Goal: Task Accomplishment & Management: Use online tool/utility

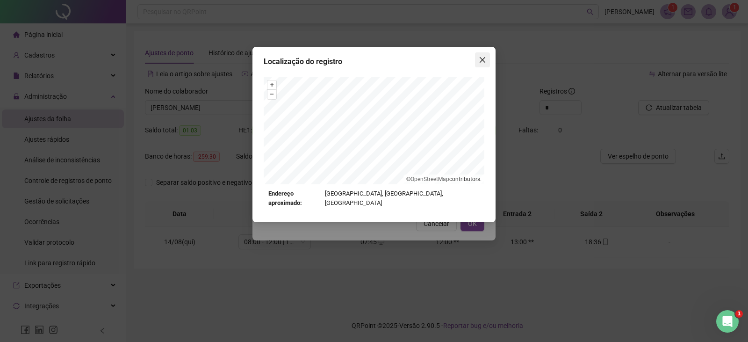
click at [485, 57] on icon "close" at bounding box center [482, 59] width 7 height 7
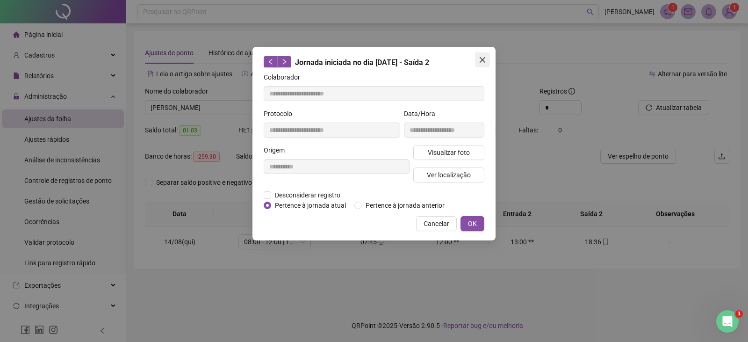
click at [489, 64] on button "Close" at bounding box center [482, 59] width 15 height 15
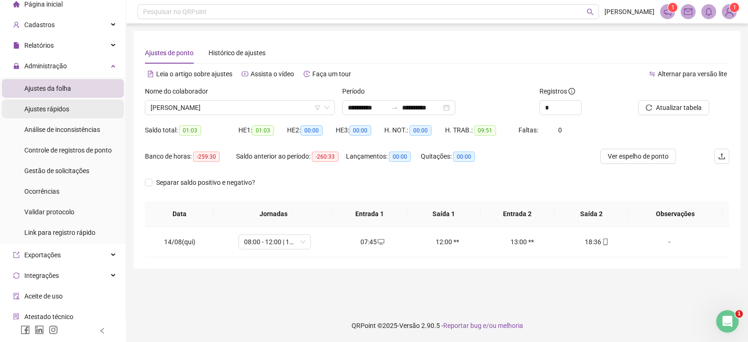
scroll to position [47, 0]
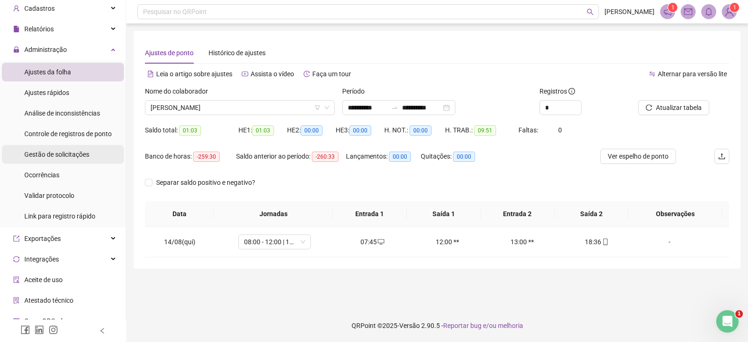
click at [62, 155] on span "Gestão de solicitações" at bounding box center [56, 154] width 65 height 7
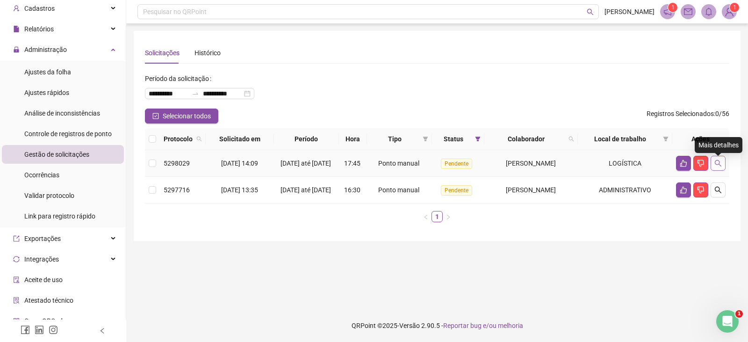
click at [716, 166] on icon "search" at bounding box center [717, 162] width 7 height 7
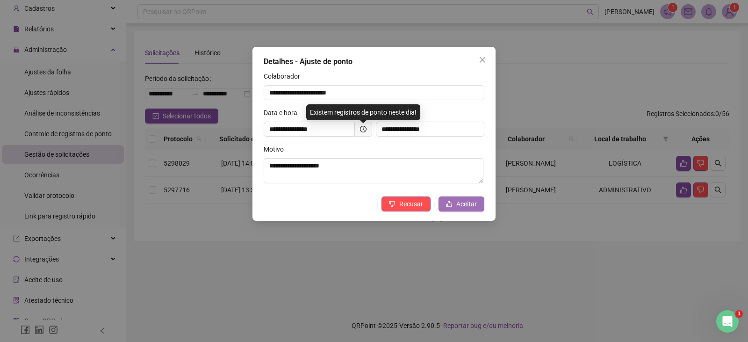
click at [460, 197] on button "Aceitar" at bounding box center [462, 203] width 46 height 15
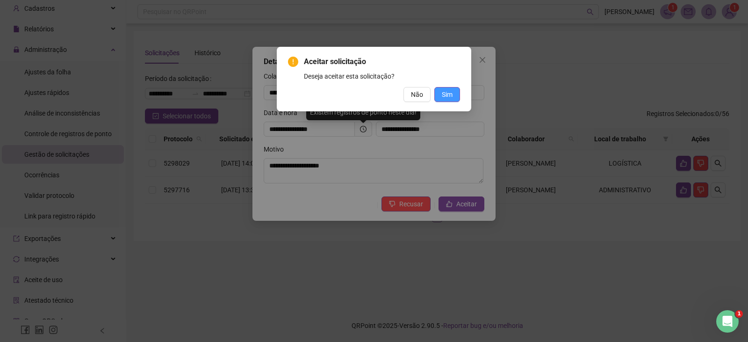
click at [443, 92] on span "Sim" at bounding box center [447, 94] width 11 height 10
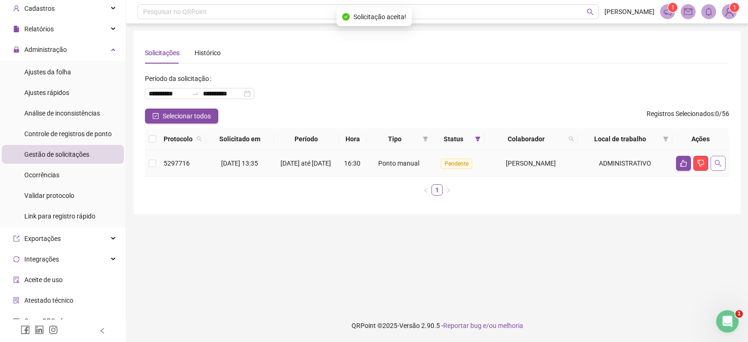
click at [717, 165] on icon "search" at bounding box center [717, 162] width 7 height 7
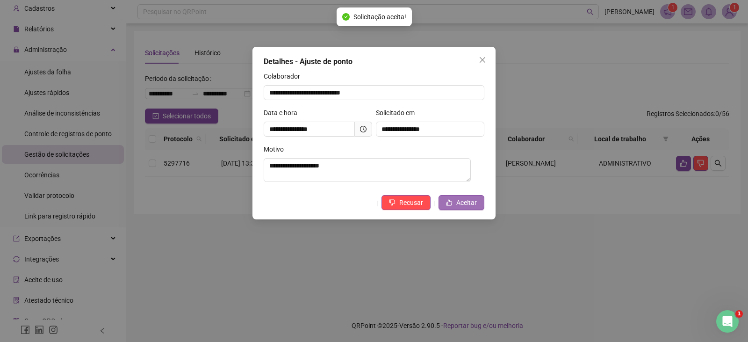
click at [475, 204] on span "Aceitar" at bounding box center [466, 202] width 21 height 10
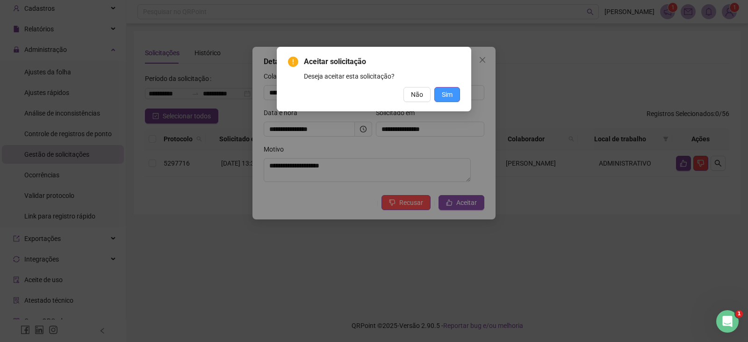
click at [443, 90] on span "Sim" at bounding box center [447, 94] width 11 height 10
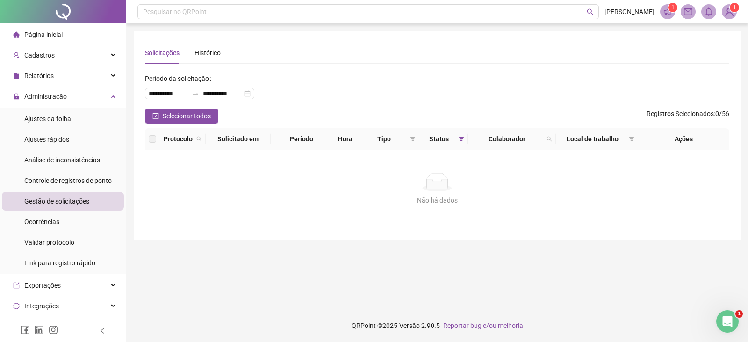
click at [40, 37] on span "Página inicial" at bounding box center [43, 34] width 38 height 7
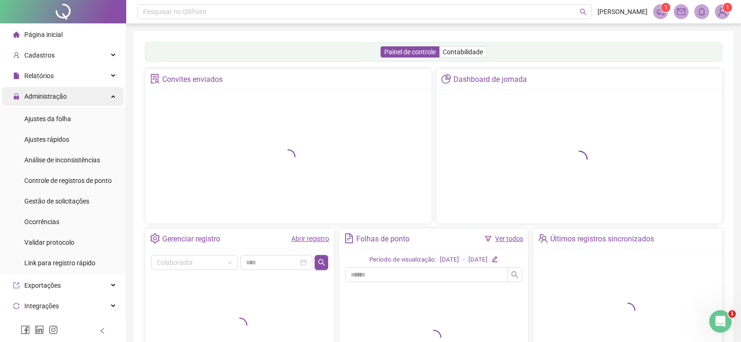
click at [48, 99] on span "Administração" at bounding box center [45, 96] width 43 height 7
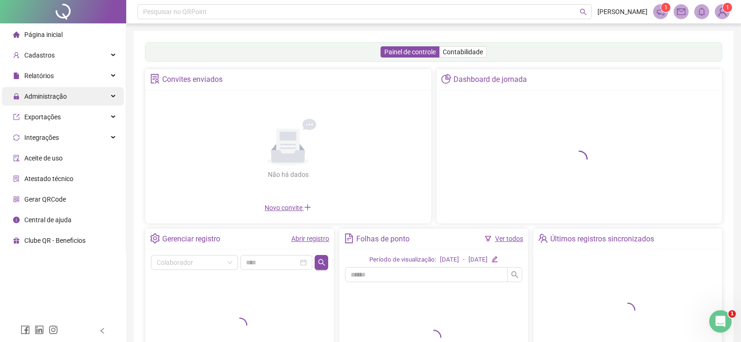
click at [48, 99] on span "Administração" at bounding box center [45, 96] width 43 height 7
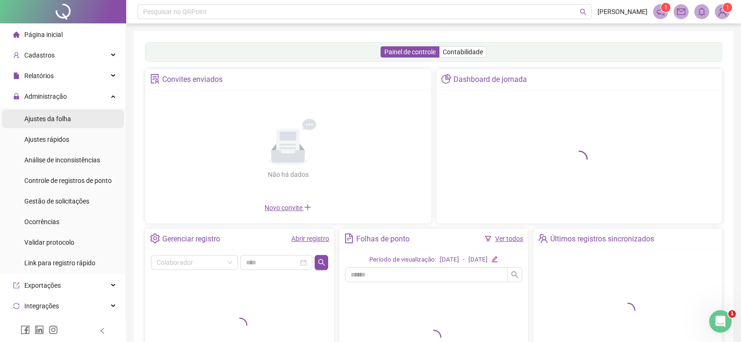
click at [59, 119] on span "Ajustes da folha" at bounding box center [47, 118] width 47 height 7
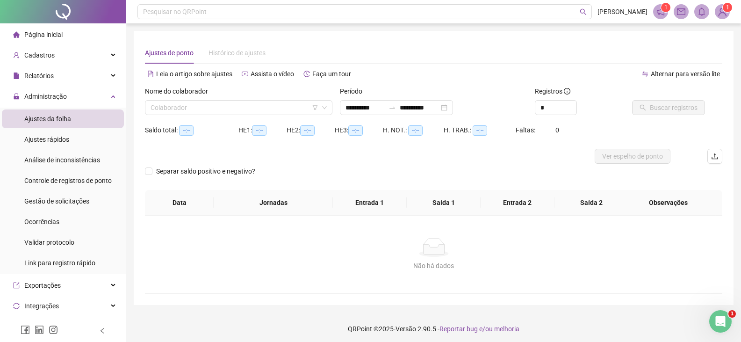
type input "**********"
click at [163, 108] on input "search" at bounding box center [235, 108] width 168 height 14
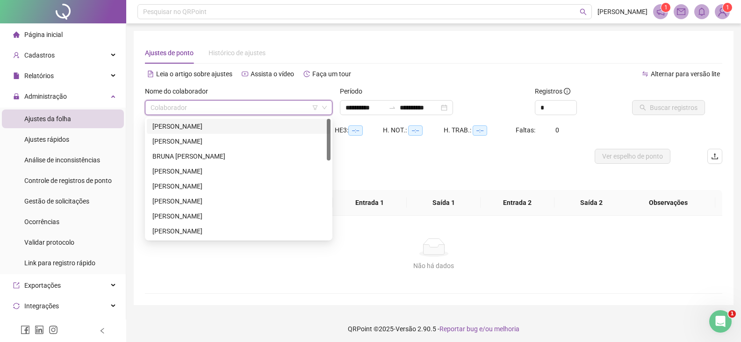
click at [209, 128] on div "[PERSON_NAME]" at bounding box center [238, 126] width 173 height 10
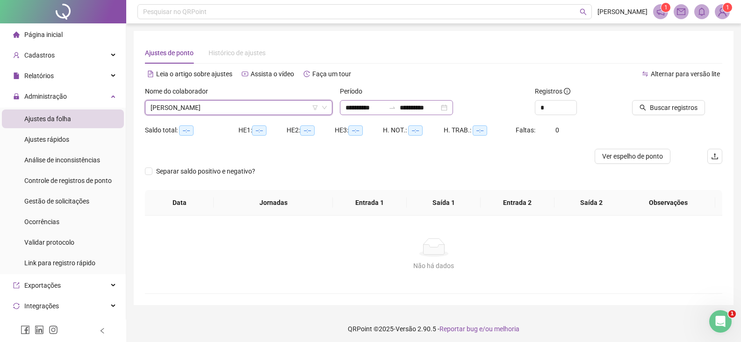
drag, startPoint x: 407, startPoint y: 102, endPoint x: 388, endPoint y: 108, distance: 19.8
click at [406, 103] on div "**********" at bounding box center [396, 107] width 113 height 15
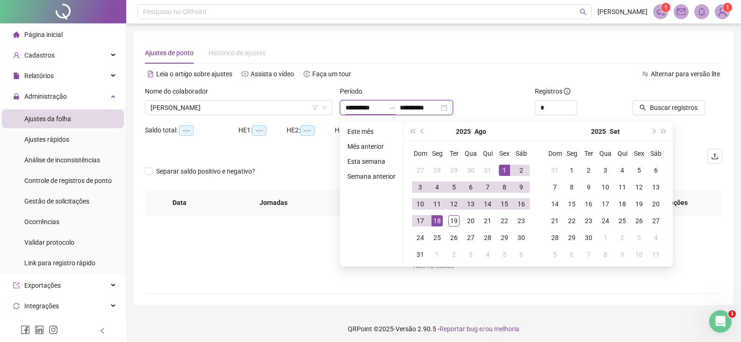
click at [385, 108] on input "**********" at bounding box center [364, 107] width 39 height 10
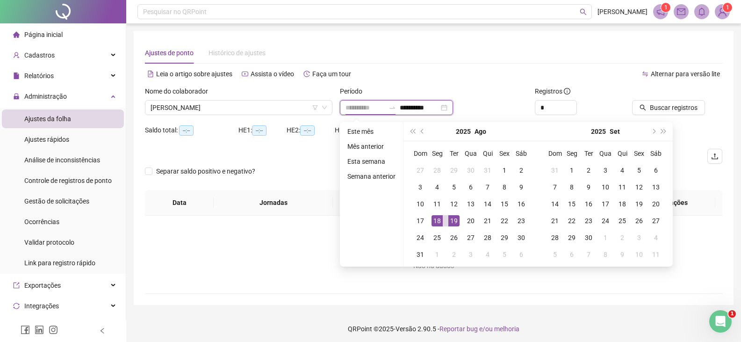
type input "**********"
click at [435, 220] on div "18" at bounding box center [436, 220] width 11 height 11
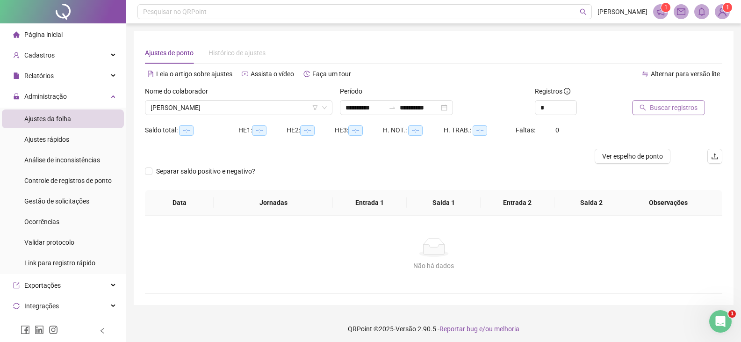
click at [674, 111] on span "Buscar registros" at bounding box center [674, 107] width 48 height 10
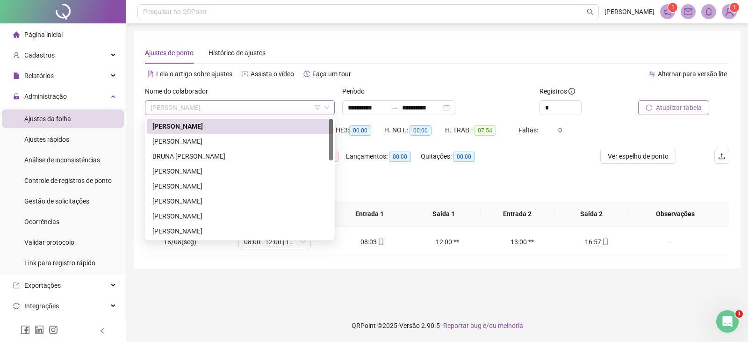
click at [271, 108] on span "[PERSON_NAME]" at bounding box center [240, 108] width 179 height 14
click at [205, 136] on div "[PERSON_NAME]" at bounding box center [240, 141] width 186 height 15
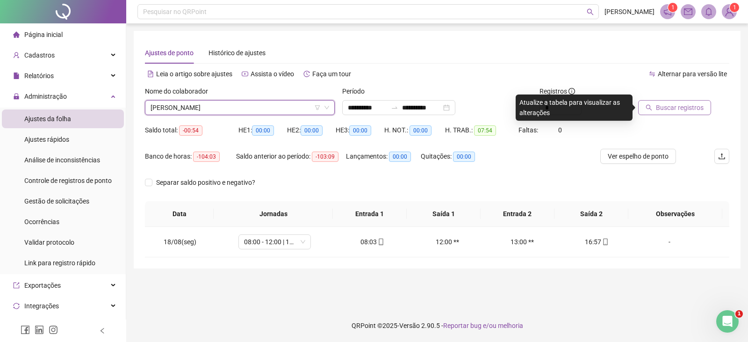
click at [651, 108] on icon "search" at bounding box center [649, 107] width 7 height 7
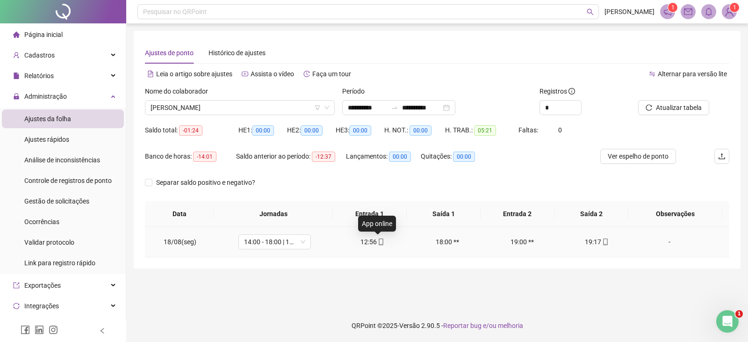
click at [378, 243] on icon "mobile" at bounding box center [381, 241] width 7 height 7
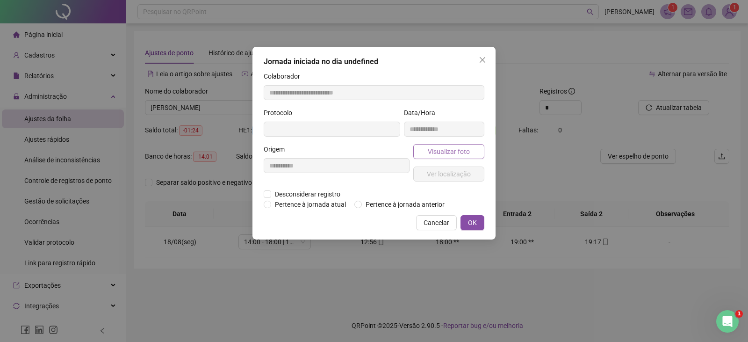
type input "**********"
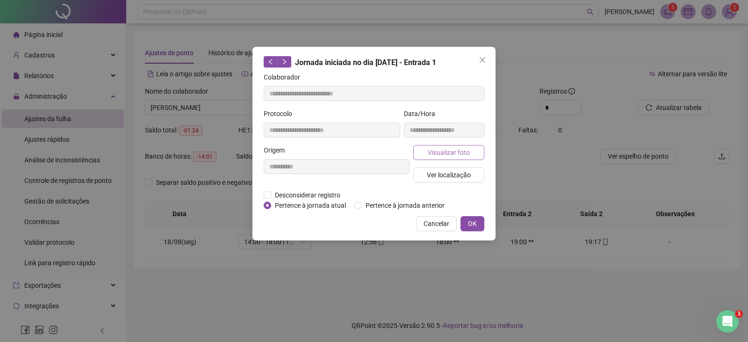
click at [438, 154] on span "Visualizar foto" at bounding box center [449, 152] width 42 height 10
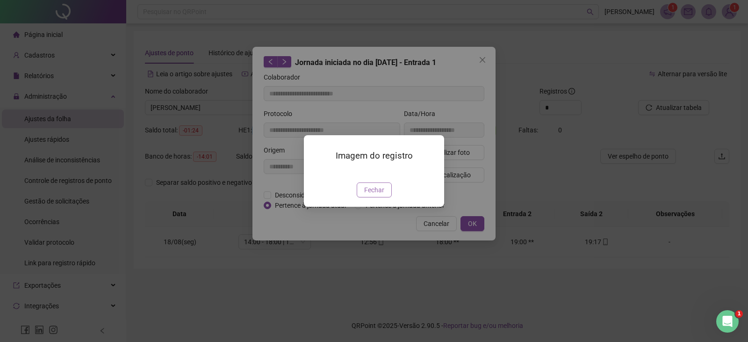
click at [375, 195] on span "Fechar" at bounding box center [374, 190] width 20 height 10
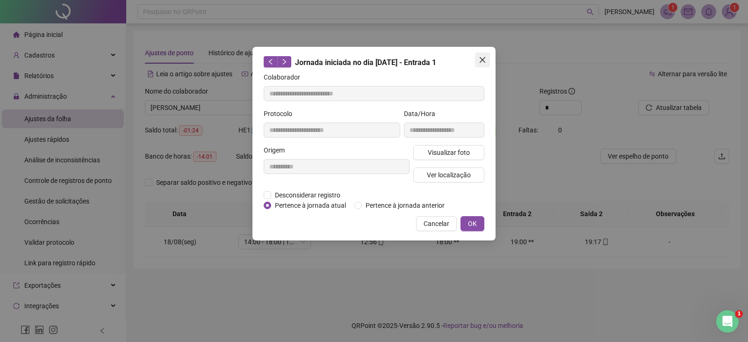
click at [480, 55] on button "Close" at bounding box center [482, 59] width 15 height 15
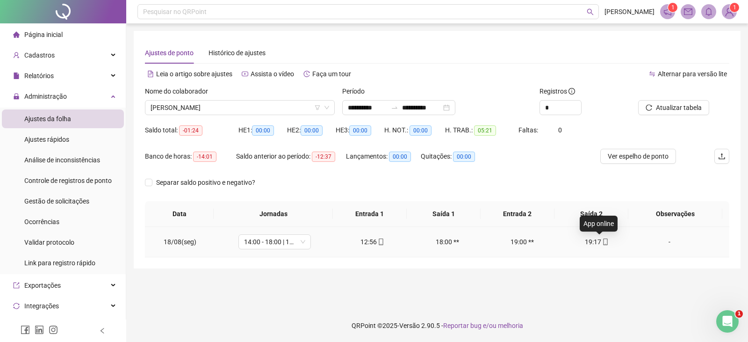
click at [602, 243] on icon "mobile" at bounding box center [605, 241] width 7 height 7
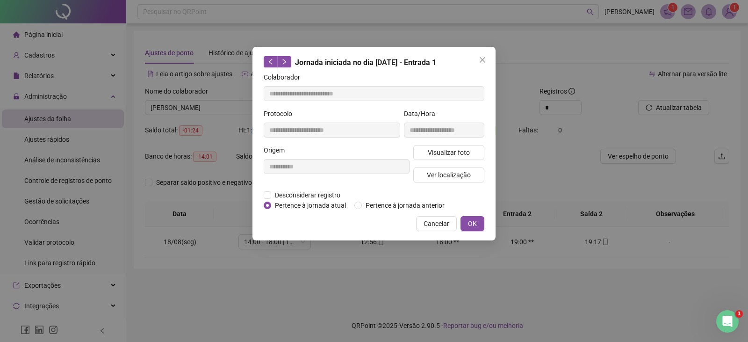
type input "**********"
click at [440, 152] on span "Visualizar foto" at bounding box center [449, 152] width 42 height 10
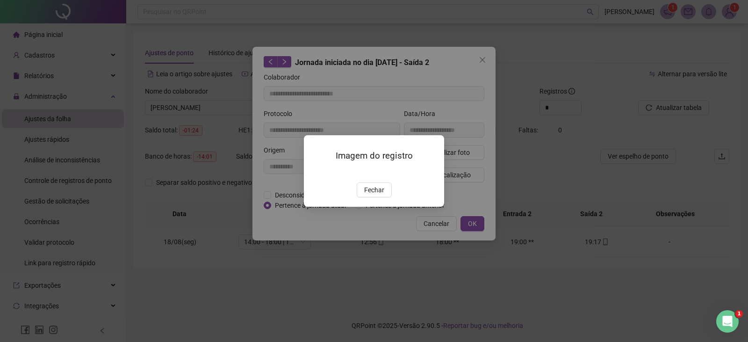
click at [382, 195] on span "Fechar" at bounding box center [374, 190] width 20 height 10
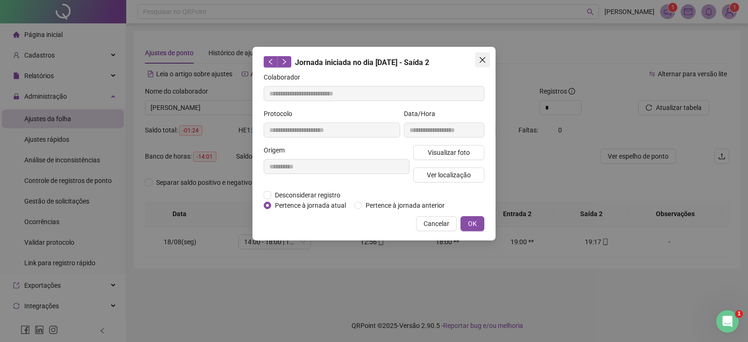
click at [482, 60] on icon "close" at bounding box center [483, 60] width 6 height 6
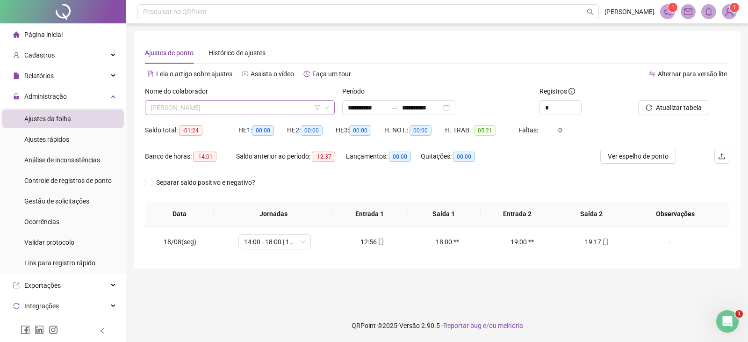
click at [252, 105] on span "[PERSON_NAME]" at bounding box center [240, 108] width 179 height 14
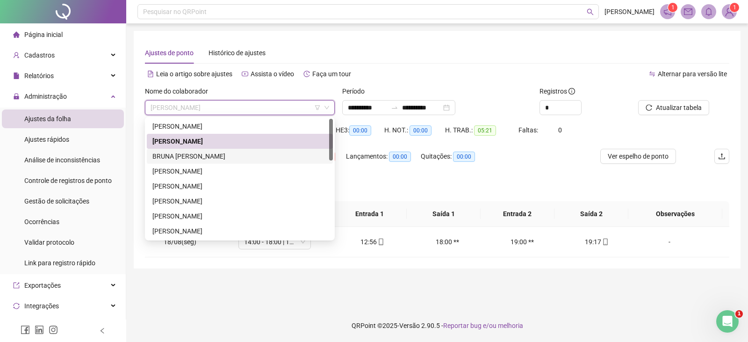
click at [226, 158] on div "BRUNA [PERSON_NAME]" at bounding box center [239, 156] width 175 height 10
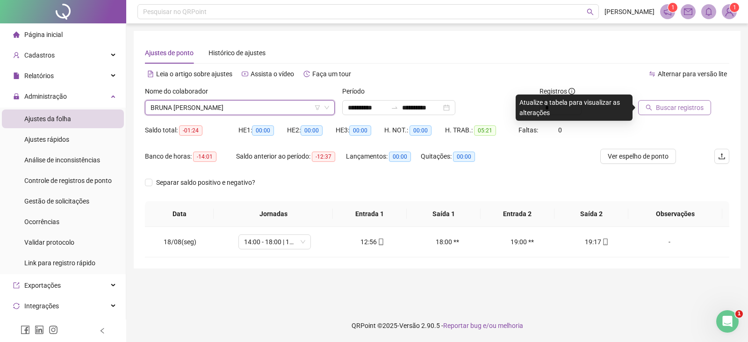
click at [655, 112] on button "Buscar registros" at bounding box center [674, 107] width 73 height 15
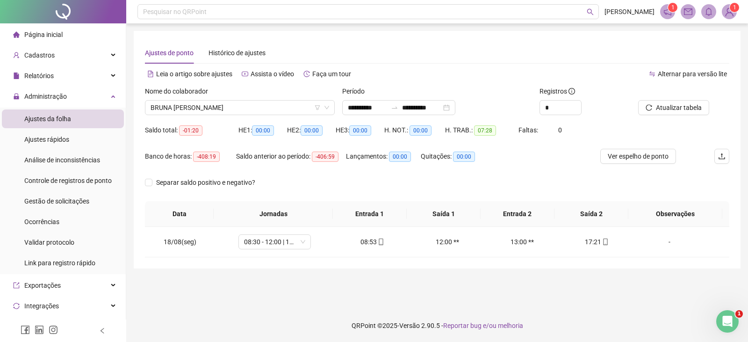
click at [292, 99] on div "Nome do colaborador" at bounding box center [240, 93] width 190 height 14
click at [292, 100] on div "BRUNA [PERSON_NAME]" at bounding box center [240, 107] width 190 height 15
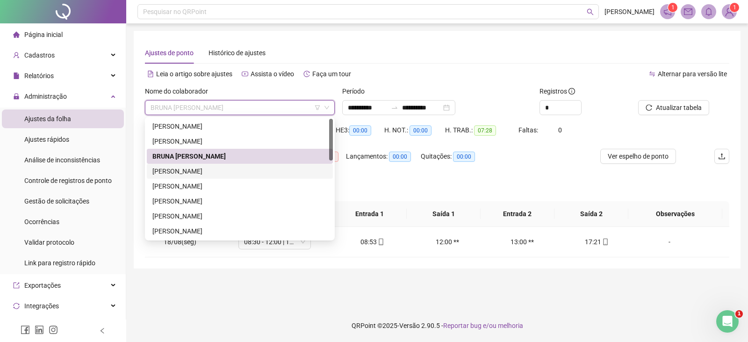
click at [212, 175] on div "[PERSON_NAME]" at bounding box center [239, 171] width 175 height 10
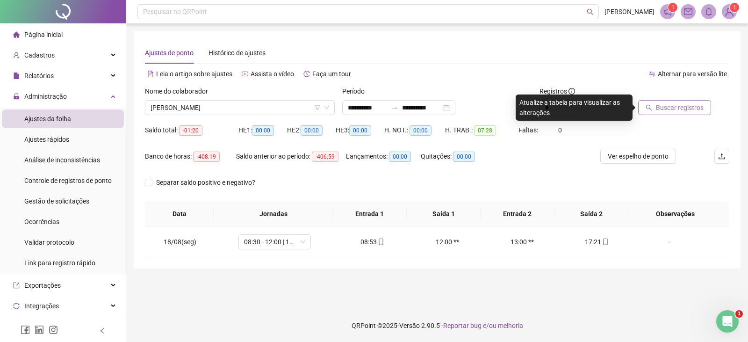
click at [663, 102] on span "Buscar registros" at bounding box center [680, 107] width 48 height 10
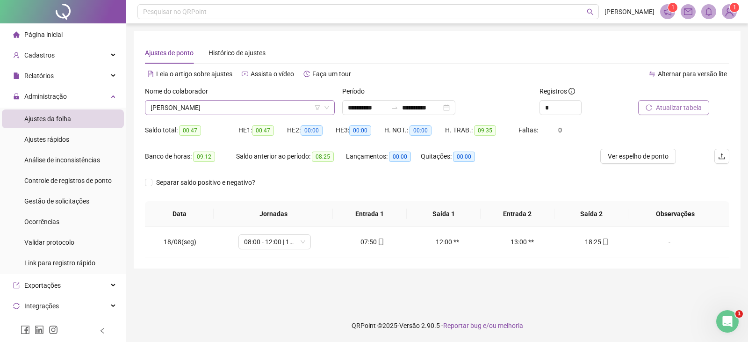
click at [244, 110] on span "[PERSON_NAME]" at bounding box center [240, 108] width 179 height 14
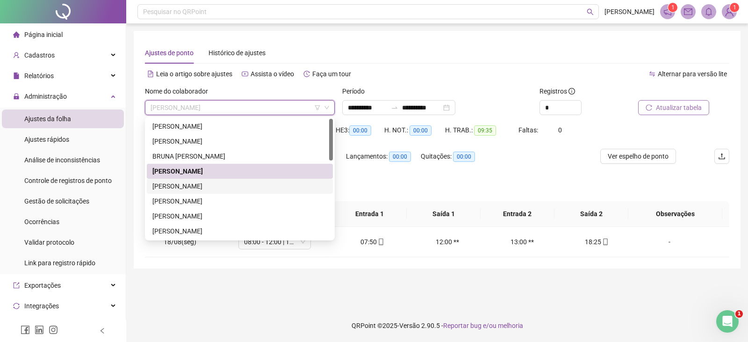
drag, startPoint x: 217, startPoint y: 186, endPoint x: 409, endPoint y: 191, distance: 191.7
click at [218, 186] on div "[PERSON_NAME]" at bounding box center [239, 186] width 175 height 10
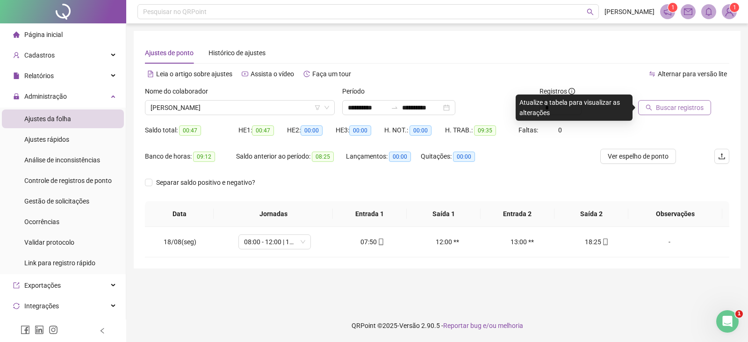
click at [679, 102] on button "Buscar registros" at bounding box center [674, 107] width 73 height 15
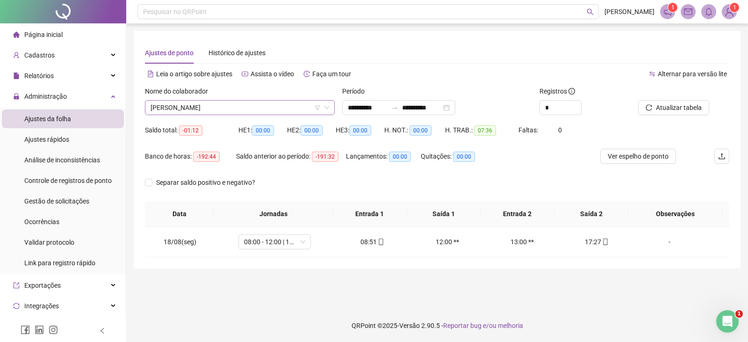
click at [285, 108] on span "[PERSON_NAME]" at bounding box center [240, 108] width 179 height 14
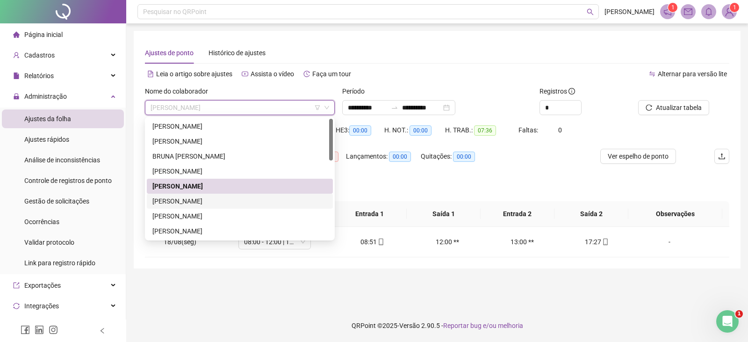
scroll to position [47, 0]
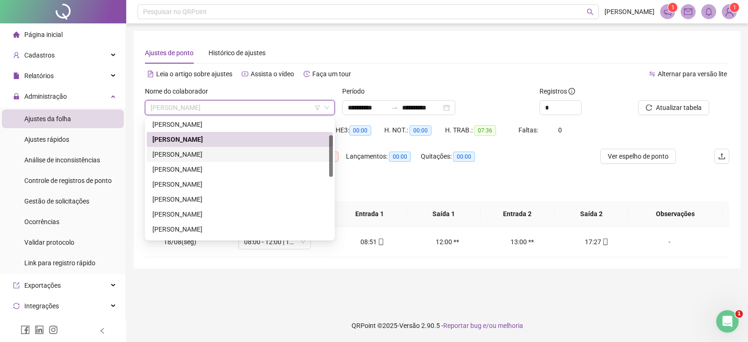
click at [230, 152] on div "[PERSON_NAME]" at bounding box center [239, 154] width 175 height 10
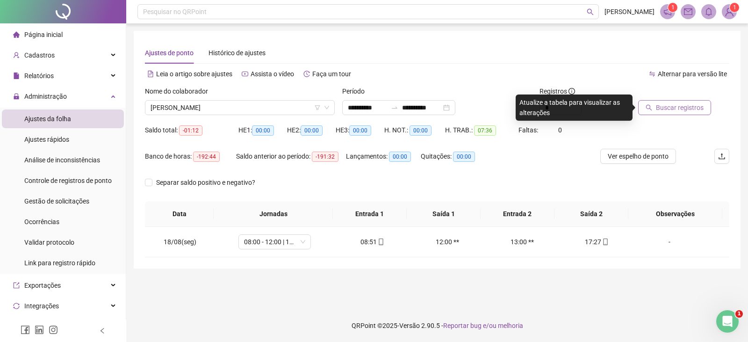
click at [651, 104] on button "Buscar registros" at bounding box center [674, 107] width 73 height 15
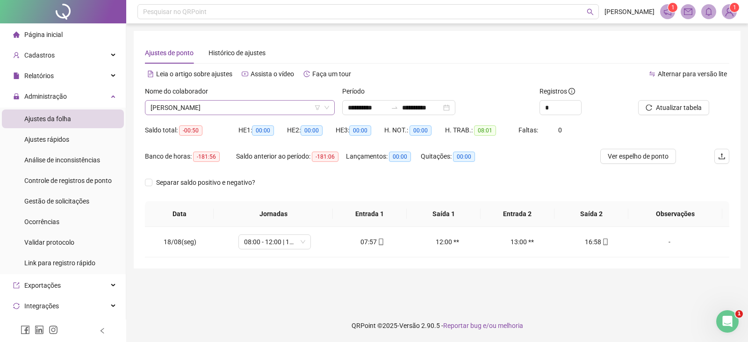
click at [293, 110] on span "[PERSON_NAME]" at bounding box center [240, 108] width 179 height 14
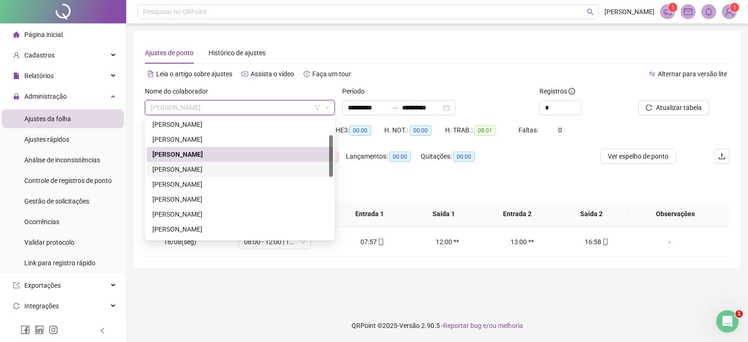
click at [228, 170] on div "[PERSON_NAME]" at bounding box center [239, 169] width 175 height 10
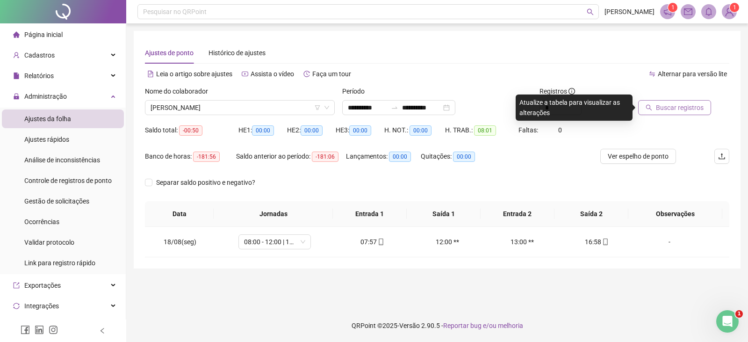
click at [673, 109] on span "Buscar registros" at bounding box center [680, 107] width 48 height 10
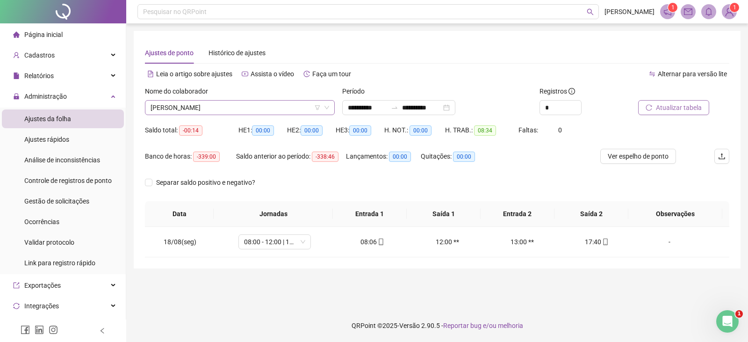
click at [289, 106] on span "[PERSON_NAME]" at bounding box center [240, 108] width 179 height 14
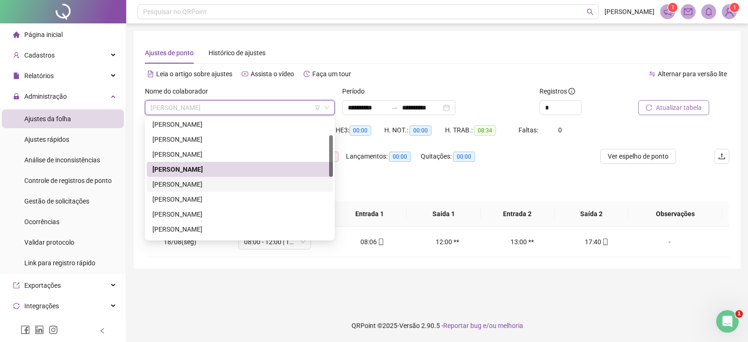
click at [218, 187] on div "[PERSON_NAME]" at bounding box center [239, 184] width 175 height 10
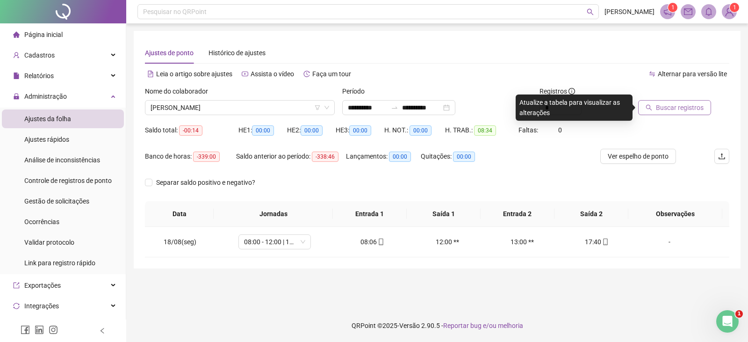
click at [660, 107] on span "Buscar registros" at bounding box center [680, 107] width 48 height 10
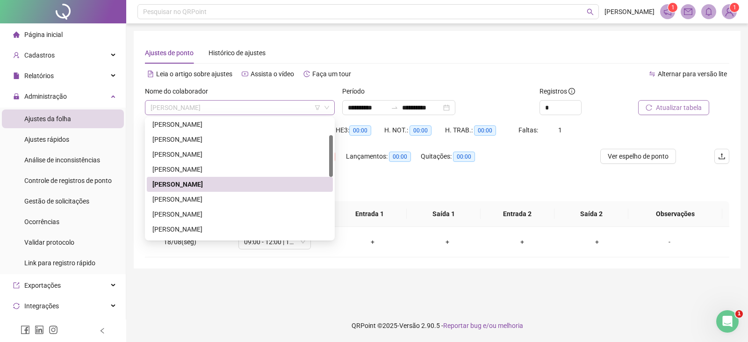
click at [288, 110] on span "[PERSON_NAME]" at bounding box center [240, 108] width 179 height 14
click at [228, 201] on div "[PERSON_NAME]" at bounding box center [239, 199] width 175 height 10
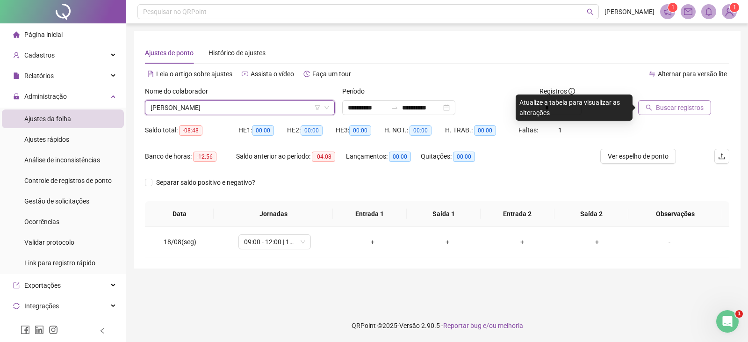
click at [669, 109] on span "Buscar registros" at bounding box center [680, 107] width 48 height 10
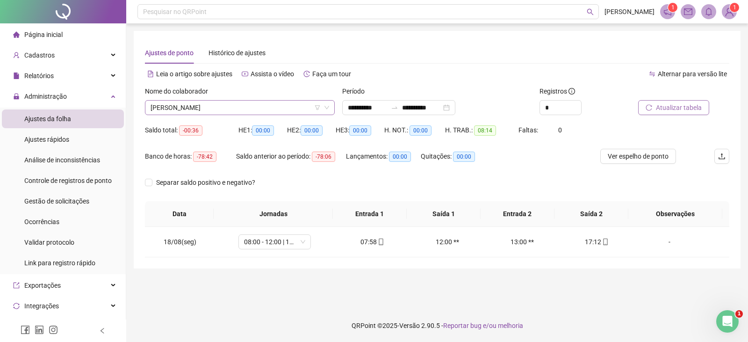
click at [304, 100] on div "[PERSON_NAME]" at bounding box center [240, 107] width 190 height 15
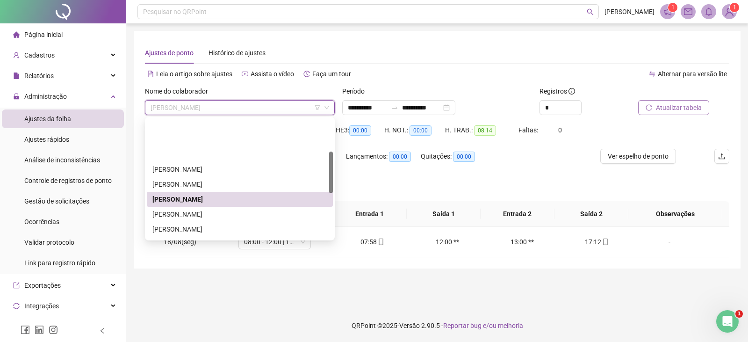
scroll to position [93, 0]
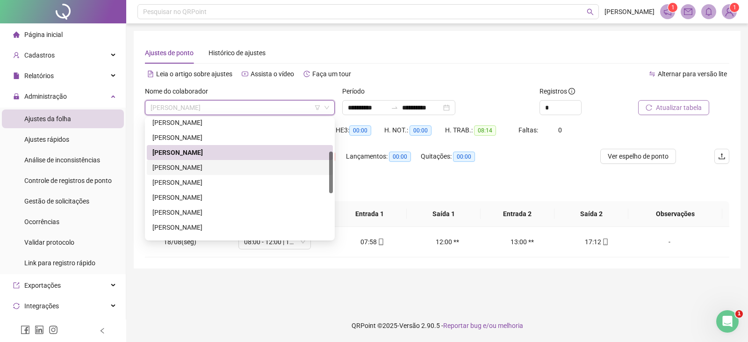
click at [216, 162] on div "[PERSON_NAME]" at bounding box center [240, 167] width 186 height 15
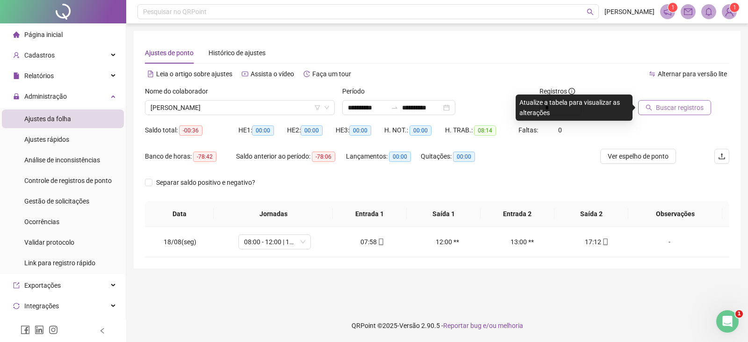
click at [665, 110] on span "Buscar registros" at bounding box center [680, 107] width 48 height 10
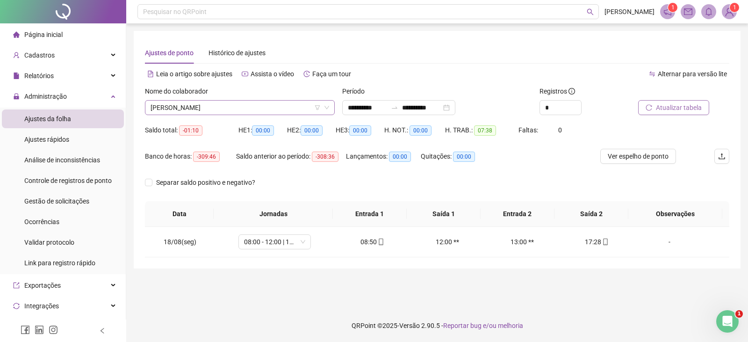
click at [293, 108] on span "[PERSON_NAME]" at bounding box center [240, 108] width 179 height 14
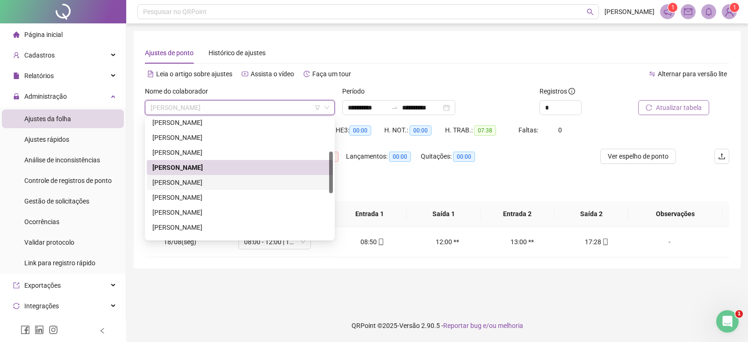
drag, startPoint x: 220, startPoint y: 180, endPoint x: 245, endPoint y: 181, distance: 25.8
click at [220, 180] on div "[PERSON_NAME]" at bounding box center [239, 182] width 175 height 10
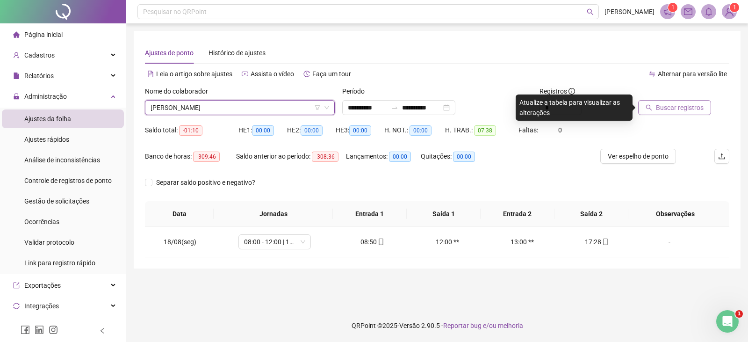
click at [677, 104] on span "Buscar registros" at bounding box center [680, 107] width 48 height 10
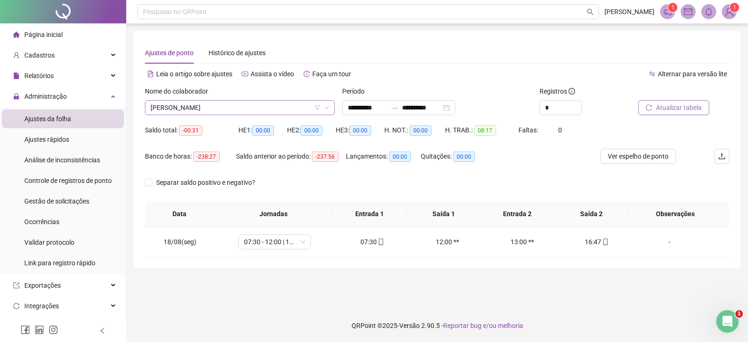
click at [284, 104] on span "[PERSON_NAME]" at bounding box center [240, 108] width 179 height 14
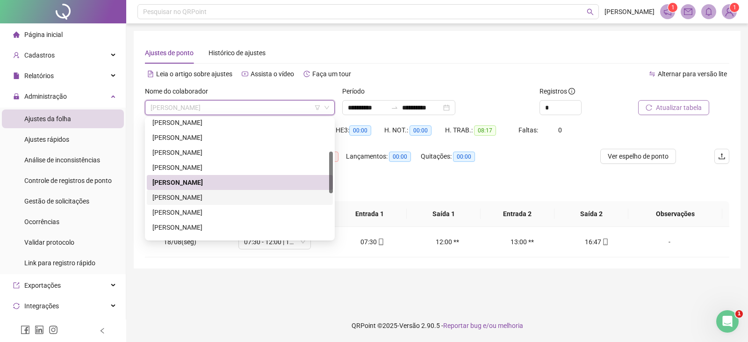
click at [227, 194] on div "[PERSON_NAME]" at bounding box center [239, 197] width 175 height 10
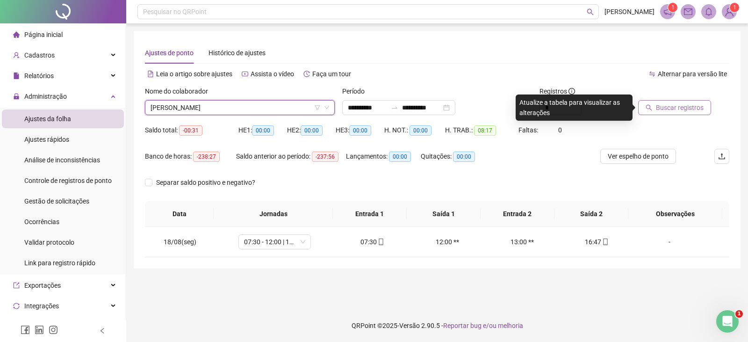
click at [689, 107] on span "Buscar registros" at bounding box center [680, 107] width 48 height 10
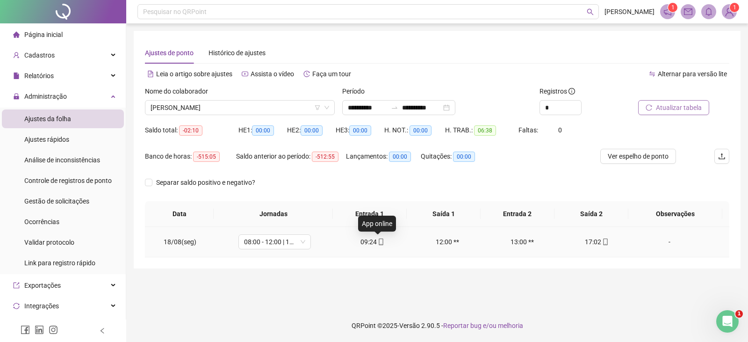
click at [378, 243] on icon "mobile" at bounding box center [381, 241] width 7 height 7
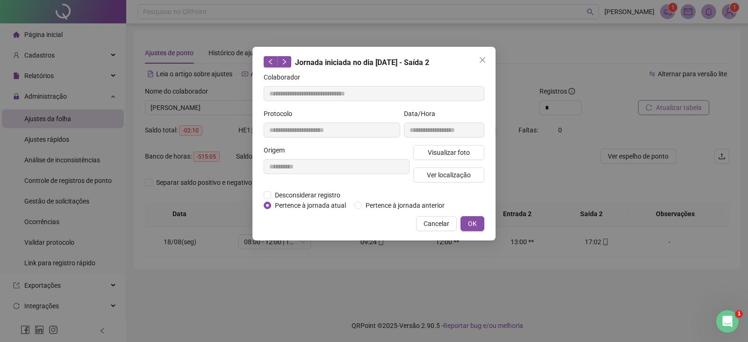
type input "**********"
click at [446, 154] on span "Visualizar foto" at bounding box center [449, 152] width 42 height 10
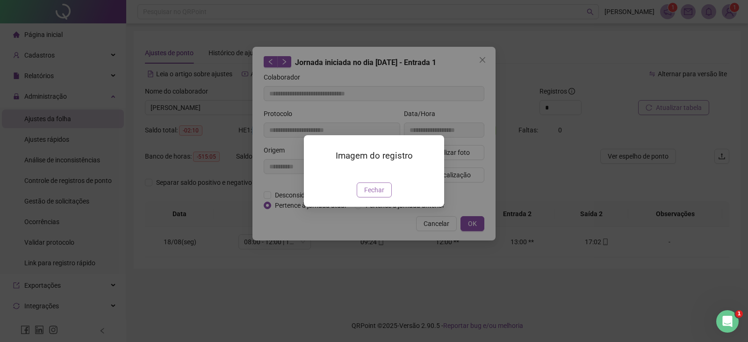
click at [367, 195] on span "Fechar" at bounding box center [374, 190] width 20 height 10
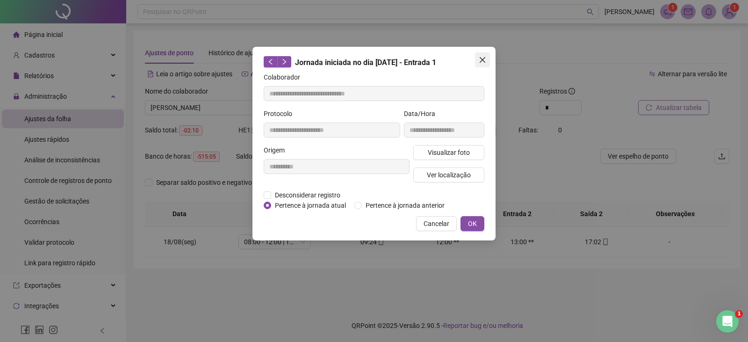
click at [481, 61] on icon "close" at bounding box center [483, 60] width 6 height 6
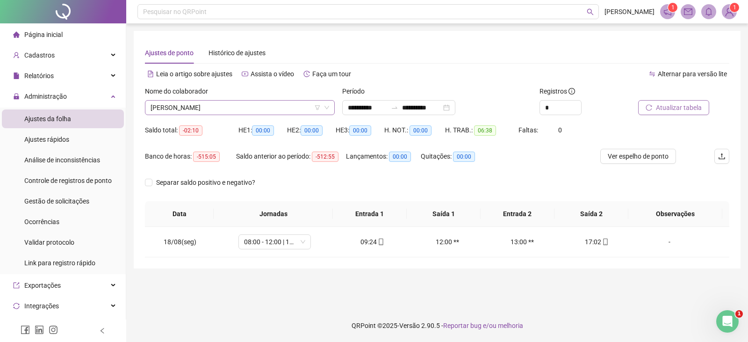
click at [281, 108] on span "[PERSON_NAME]" at bounding box center [240, 108] width 179 height 14
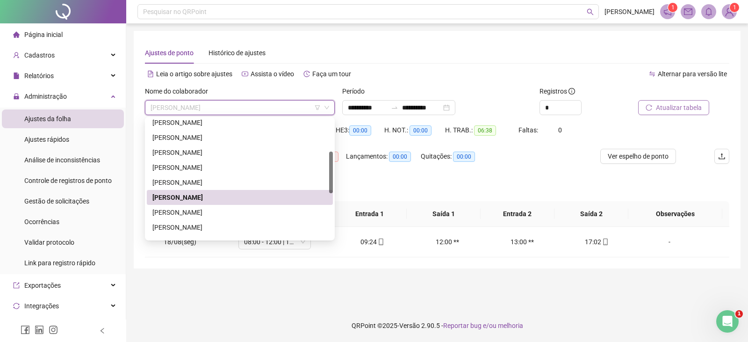
click at [241, 203] on div "[PERSON_NAME]" at bounding box center [240, 197] width 186 height 15
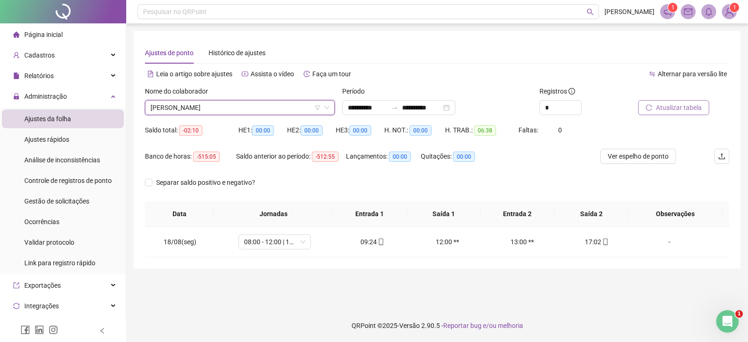
click at [673, 104] on span "Atualizar tabela" at bounding box center [679, 107] width 46 height 10
click at [288, 110] on span "[PERSON_NAME]" at bounding box center [240, 108] width 179 height 14
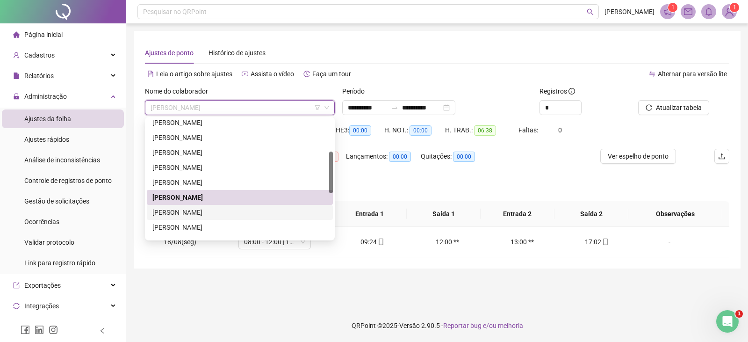
scroll to position [140, 0]
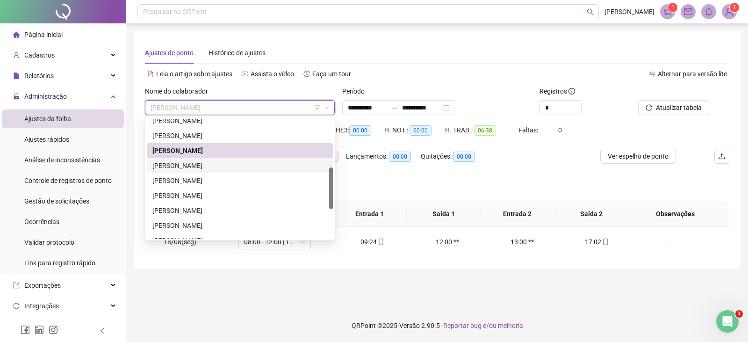
click at [233, 170] on div "[PERSON_NAME]" at bounding box center [239, 165] width 175 height 10
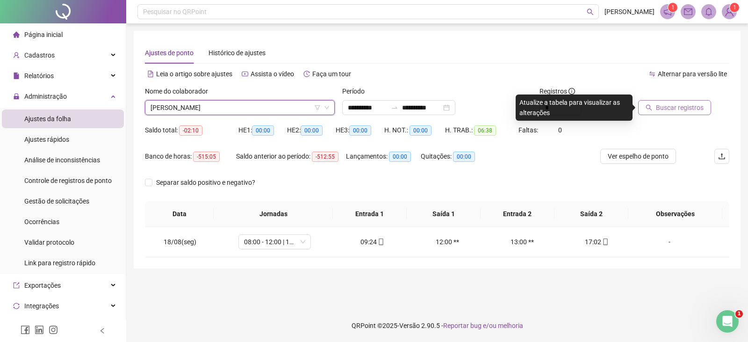
click at [677, 114] on button "Buscar registros" at bounding box center [674, 107] width 73 height 15
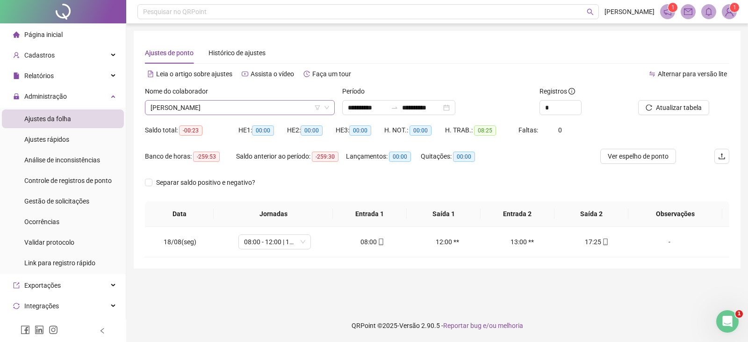
click at [267, 105] on span "[PERSON_NAME]" at bounding box center [240, 108] width 179 height 14
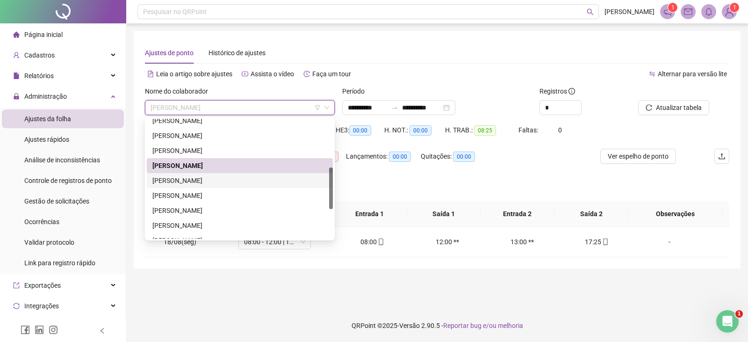
click at [210, 180] on div "[PERSON_NAME]" at bounding box center [239, 180] width 175 height 10
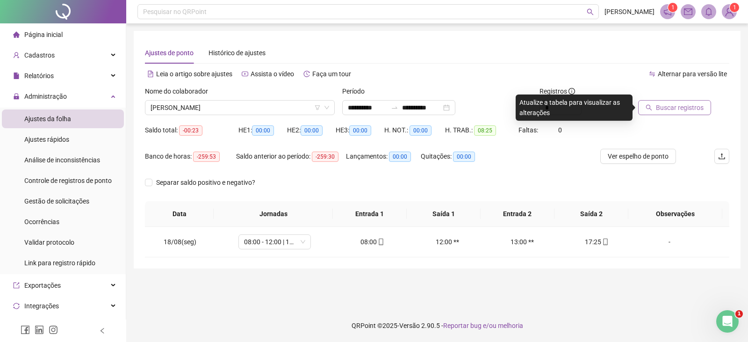
click at [673, 107] on span "Buscar registros" at bounding box center [680, 107] width 48 height 10
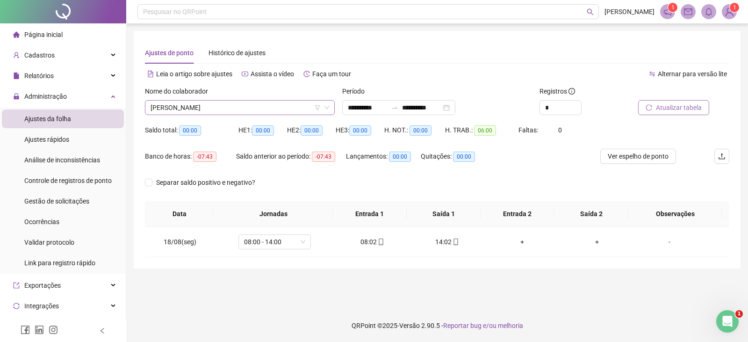
click at [253, 114] on span "[PERSON_NAME]" at bounding box center [240, 108] width 179 height 14
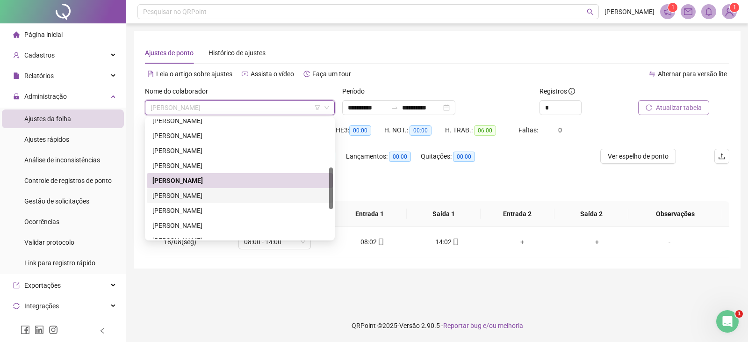
click at [215, 195] on div "[PERSON_NAME]" at bounding box center [239, 195] width 175 height 10
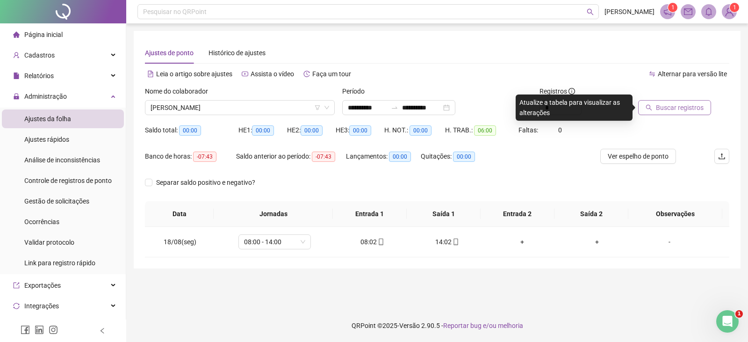
click at [662, 110] on span "Buscar registros" at bounding box center [680, 107] width 48 height 10
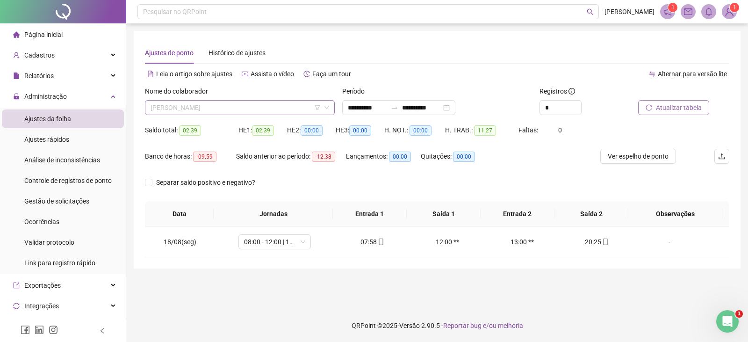
click at [256, 106] on span "[PERSON_NAME]" at bounding box center [240, 108] width 179 height 14
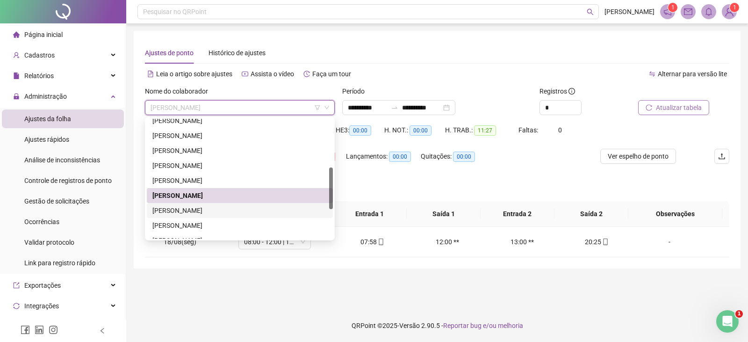
click at [194, 209] on div "[PERSON_NAME]" at bounding box center [239, 210] width 175 height 10
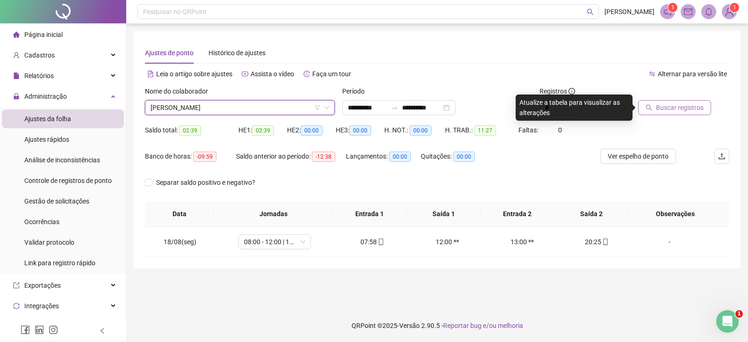
click at [683, 108] on span "Buscar registros" at bounding box center [680, 107] width 48 height 10
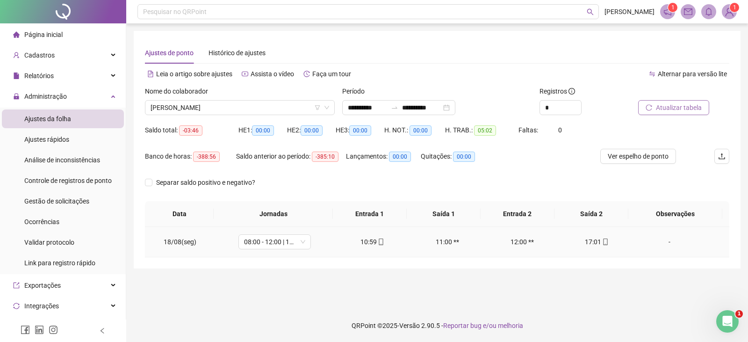
click at [661, 243] on div "-" at bounding box center [669, 242] width 55 height 10
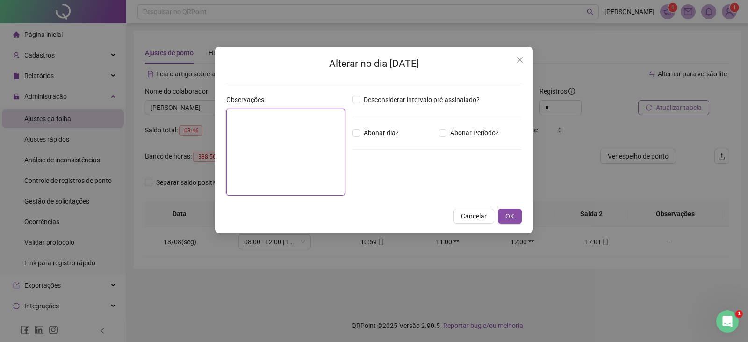
click at [263, 135] on textarea at bounding box center [285, 151] width 119 height 87
type textarea "**********"
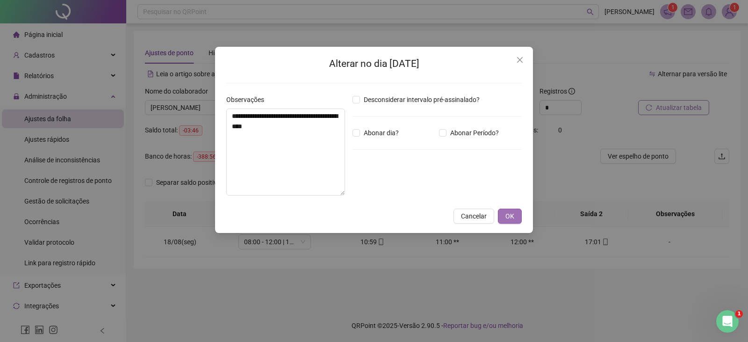
click at [510, 217] on span "OK" at bounding box center [509, 216] width 9 height 10
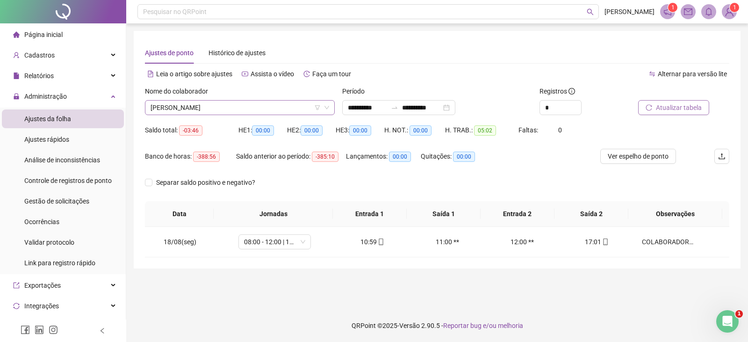
click at [263, 108] on span "[PERSON_NAME]" at bounding box center [240, 108] width 179 height 14
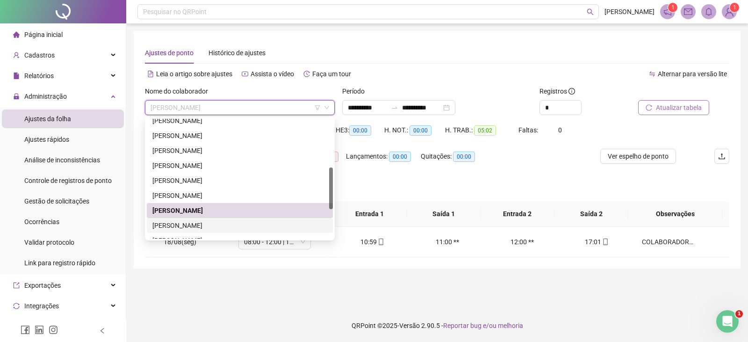
scroll to position [187, 0]
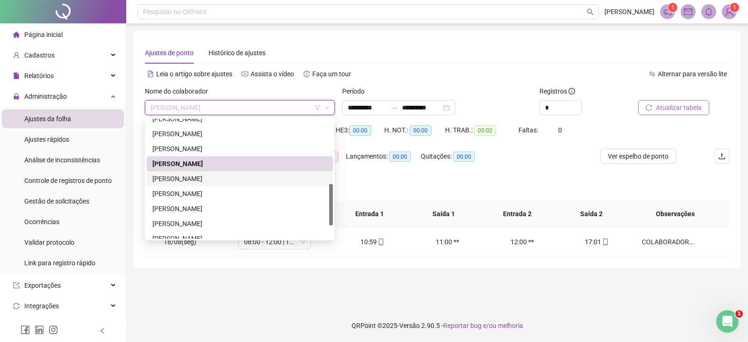
click at [218, 179] on div "[PERSON_NAME]" at bounding box center [239, 178] width 175 height 10
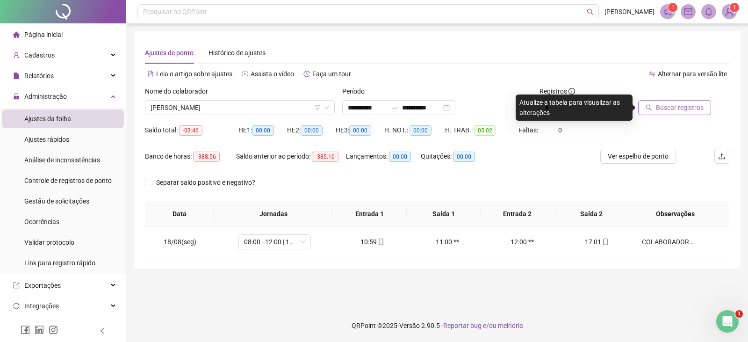
click at [649, 104] on icon "search" at bounding box center [649, 107] width 7 height 7
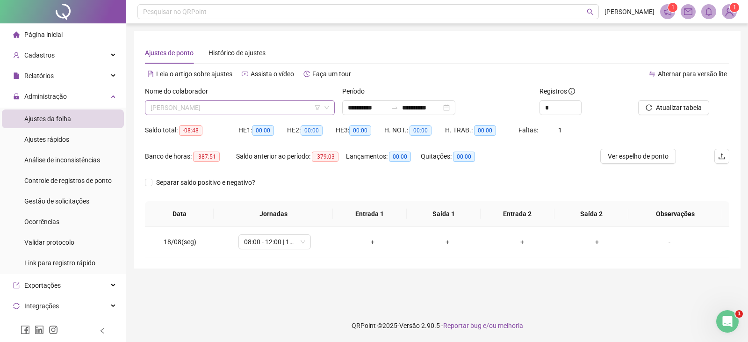
click at [249, 103] on span "[PERSON_NAME]" at bounding box center [240, 108] width 179 height 14
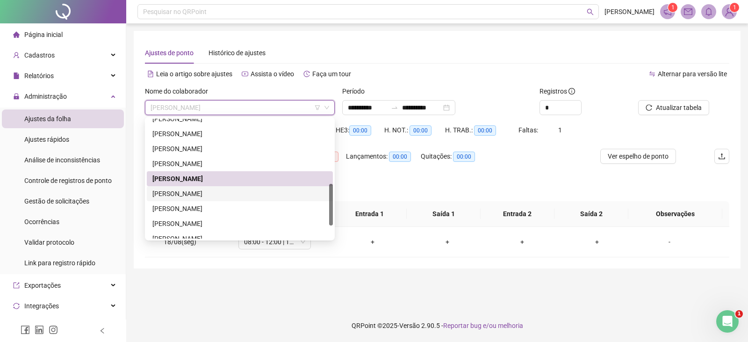
click at [223, 195] on div "[PERSON_NAME]" at bounding box center [239, 193] width 175 height 10
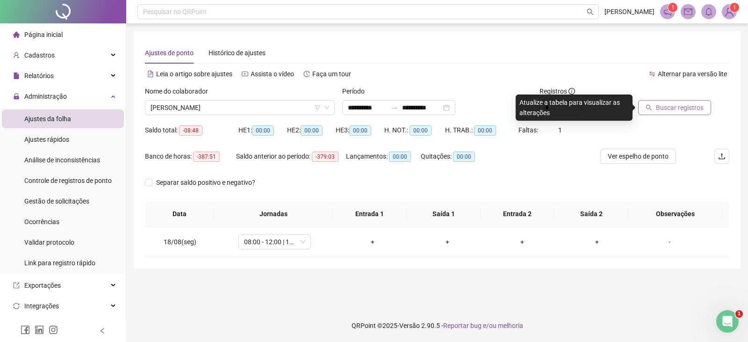
click at [667, 106] on span "Buscar registros" at bounding box center [680, 107] width 48 height 10
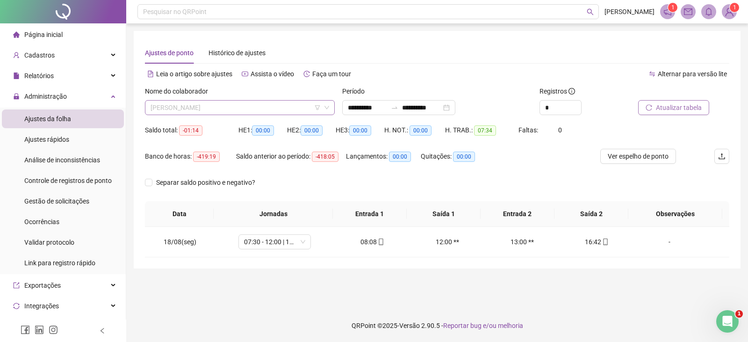
click at [270, 107] on span "[PERSON_NAME]" at bounding box center [240, 108] width 179 height 14
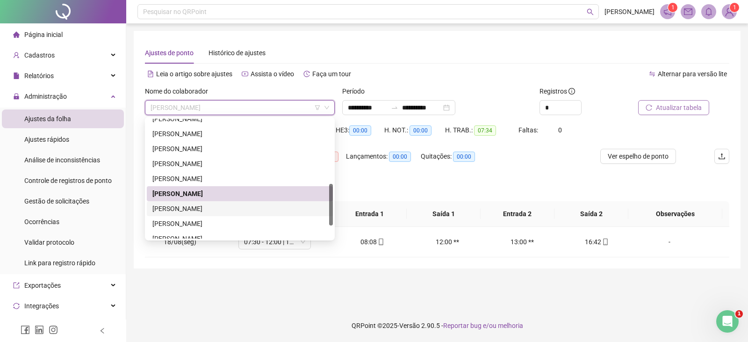
scroll to position [224, 0]
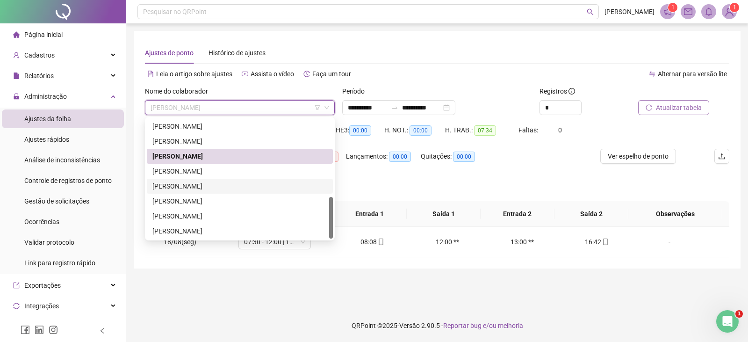
drag, startPoint x: 214, startPoint y: 185, endPoint x: 256, endPoint y: 186, distance: 41.6
click at [214, 184] on div "[PERSON_NAME]" at bounding box center [239, 186] width 175 height 10
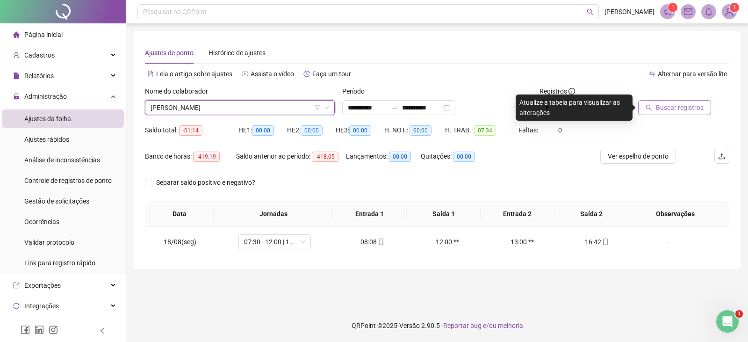
click at [679, 105] on span "Buscar registros" at bounding box center [680, 107] width 48 height 10
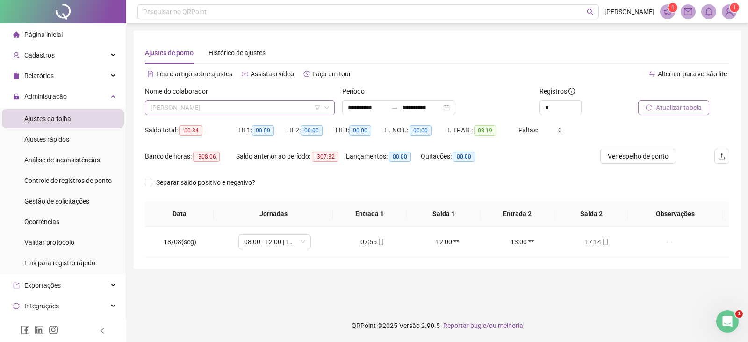
click at [253, 108] on span "[PERSON_NAME]" at bounding box center [240, 108] width 179 height 14
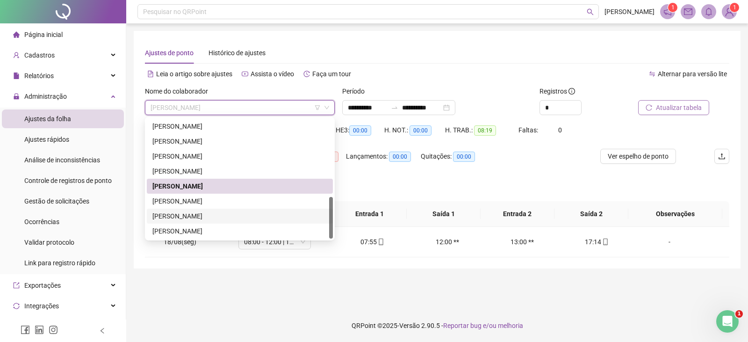
click at [212, 213] on div "[PERSON_NAME]" at bounding box center [239, 216] width 175 height 10
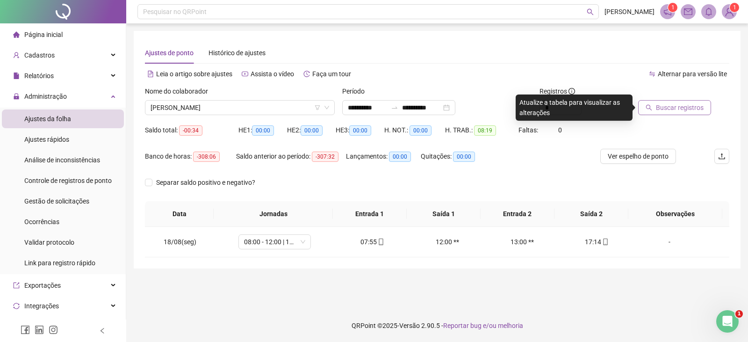
click at [658, 104] on span "Buscar registros" at bounding box center [680, 107] width 48 height 10
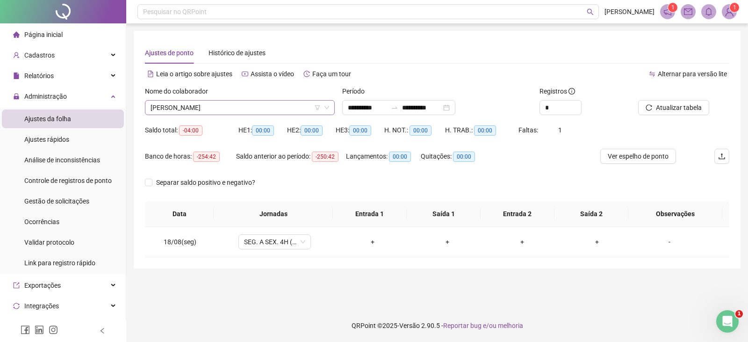
click at [251, 108] on span "[PERSON_NAME]" at bounding box center [240, 108] width 179 height 14
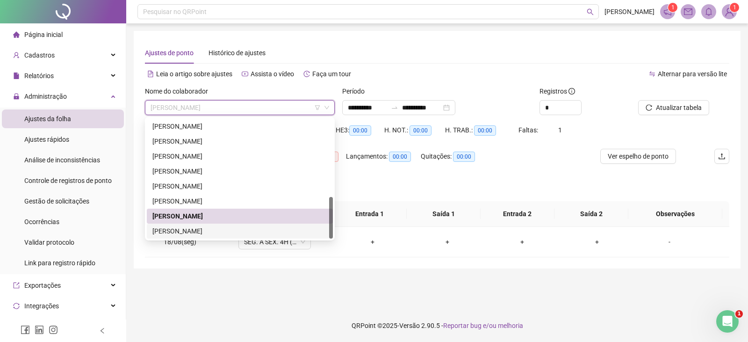
drag, startPoint x: 228, startPoint y: 228, endPoint x: 228, endPoint y: 234, distance: 6.6
click at [227, 228] on div "[PERSON_NAME]" at bounding box center [239, 231] width 175 height 10
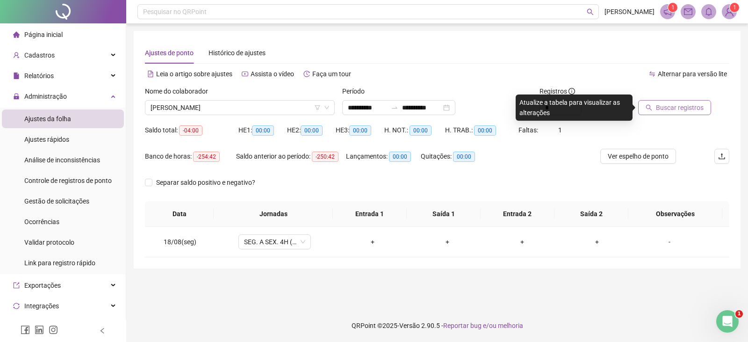
click at [664, 107] on span "Buscar registros" at bounding box center [680, 107] width 48 height 10
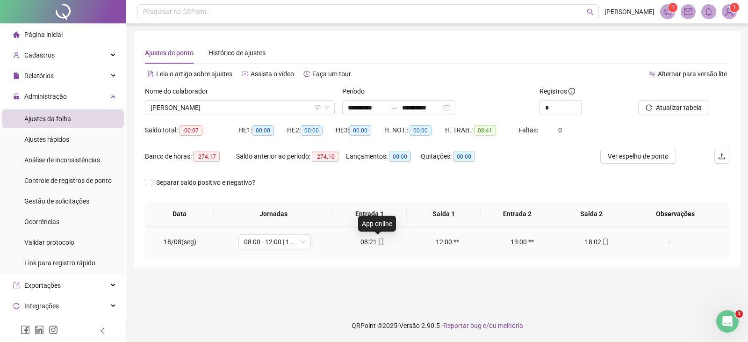
click at [378, 242] on icon "mobile" at bounding box center [381, 241] width 7 height 7
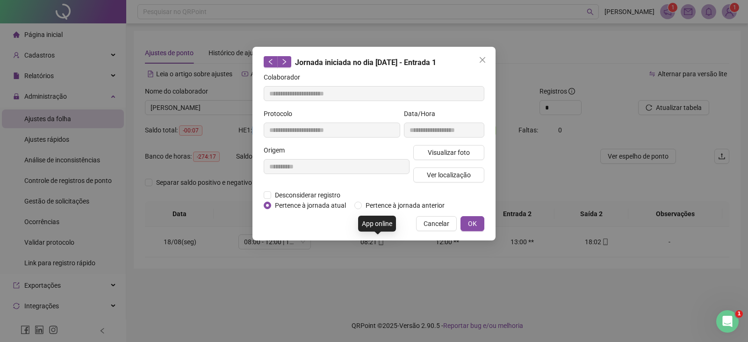
type input "**********"
click at [442, 151] on span "Visualizar foto" at bounding box center [449, 152] width 42 height 10
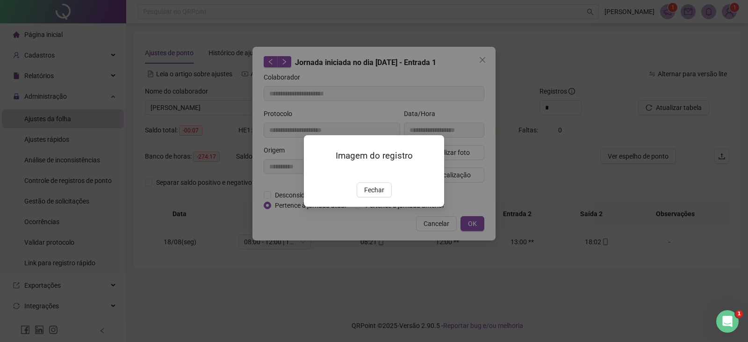
click at [374, 195] on span "Fechar" at bounding box center [374, 190] width 20 height 10
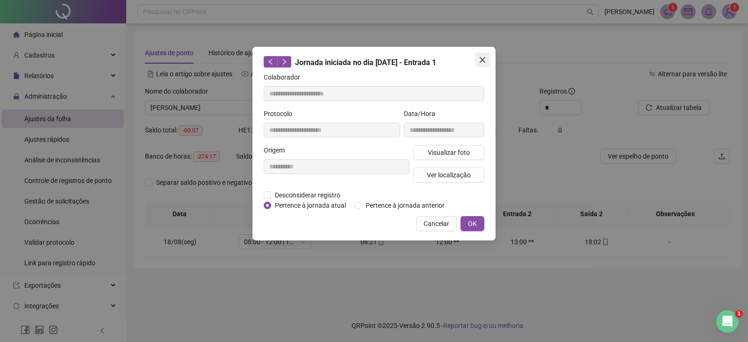
drag, startPoint x: 483, startPoint y: 57, endPoint x: 478, endPoint y: 64, distance: 8.3
click at [482, 56] on icon "close" at bounding box center [482, 59] width 7 height 7
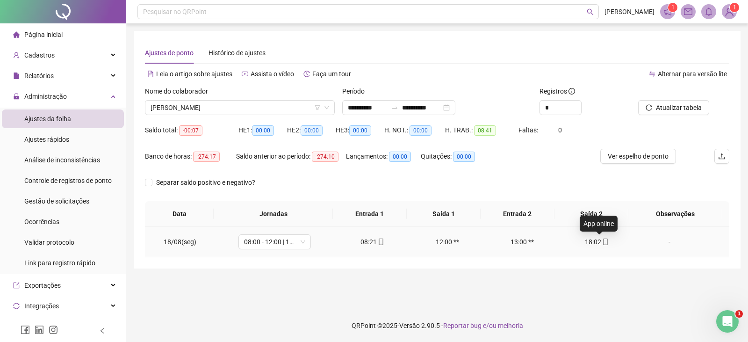
click at [603, 242] on icon "mobile" at bounding box center [605, 241] width 4 height 7
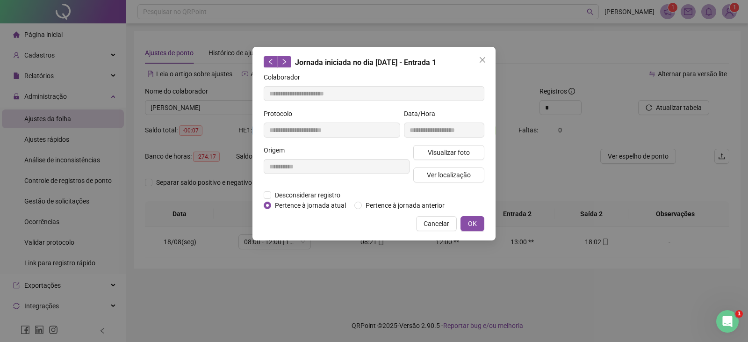
type input "**********"
click at [436, 146] on button "Visualizar foto" at bounding box center [448, 152] width 71 height 15
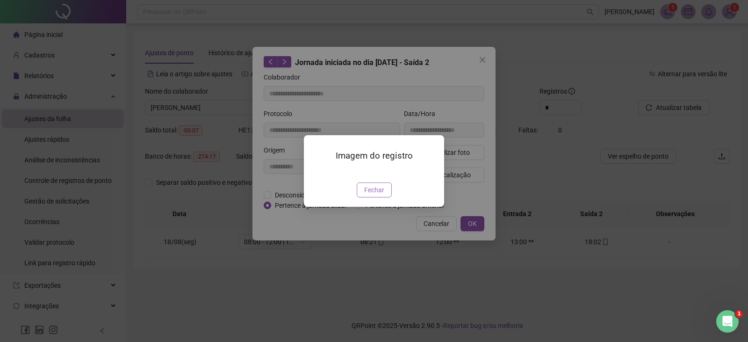
click at [369, 195] on span "Fechar" at bounding box center [374, 190] width 20 height 10
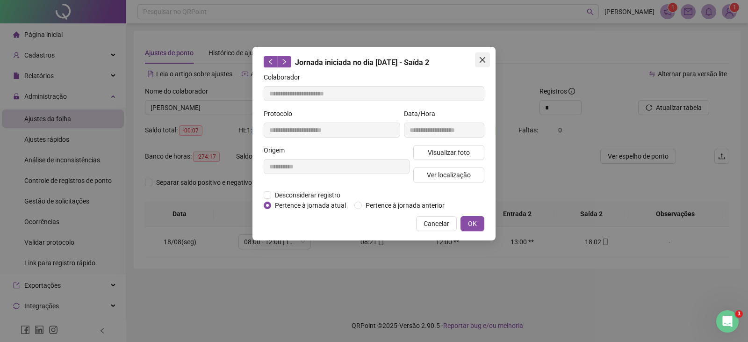
click at [482, 58] on icon "close" at bounding box center [482, 59] width 7 height 7
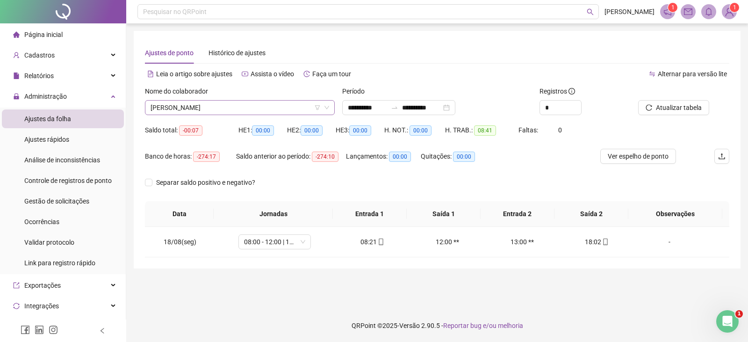
click at [265, 108] on span "[PERSON_NAME]" at bounding box center [240, 108] width 179 height 14
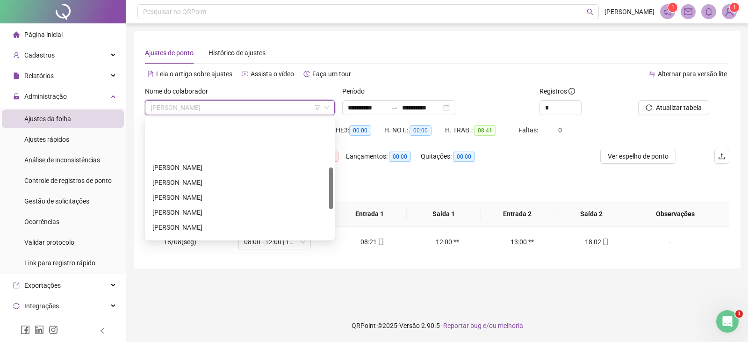
scroll to position [140, 0]
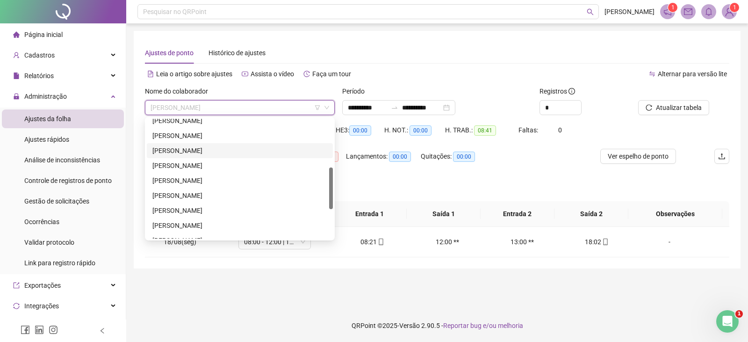
drag, startPoint x: 225, startPoint y: 147, endPoint x: 255, endPoint y: 155, distance: 30.4
click at [226, 147] on div "[PERSON_NAME]" at bounding box center [239, 150] width 175 height 10
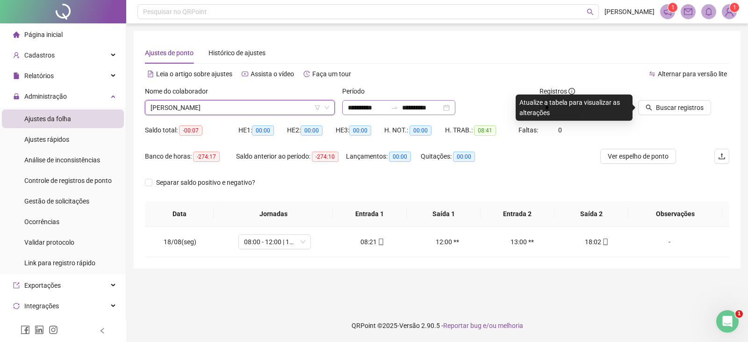
click at [390, 101] on div "**********" at bounding box center [398, 107] width 113 height 15
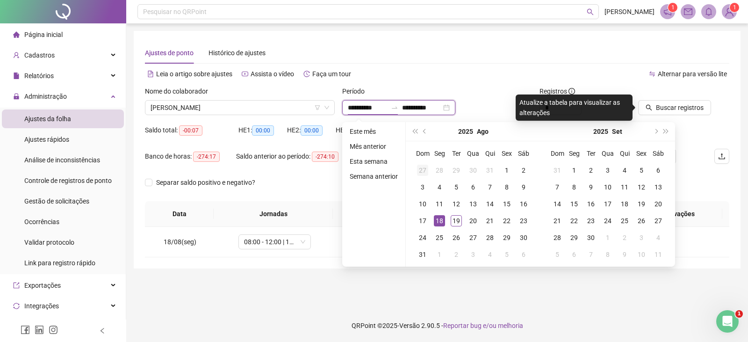
type input "**********"
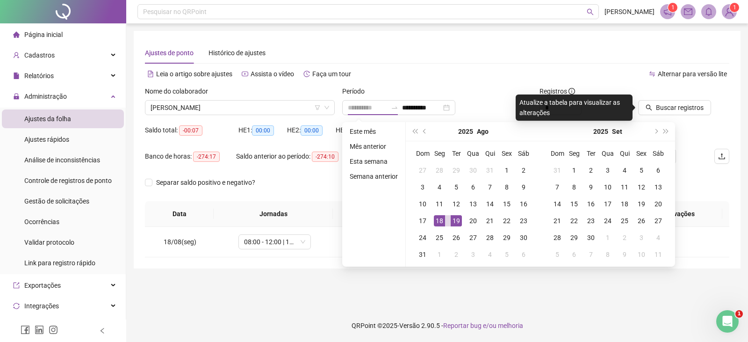
click at [453, 218] on div "19" at bounding box center [456, 220] width 11 height 11
type input "**********"
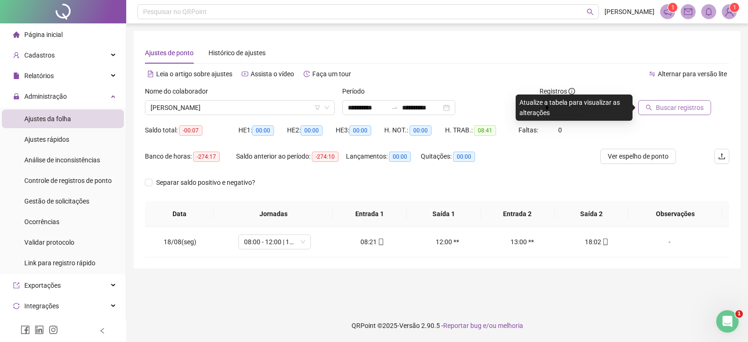
click at [687, 103] on span "Buscar registros" at bounding box center [680, 107] width 48 height 10
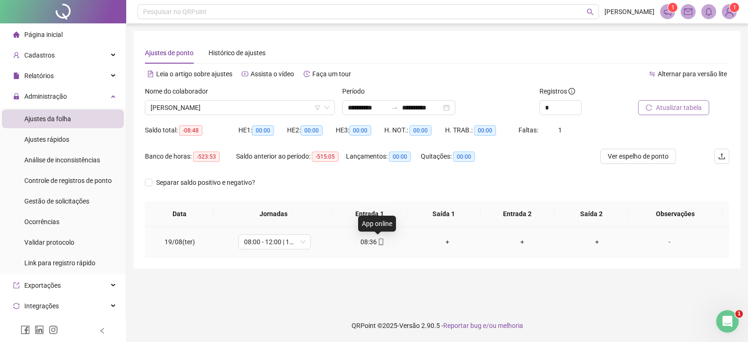
click at [378, 243] on icon "mobile" at bounding box center [381, 241] width 7 height 7
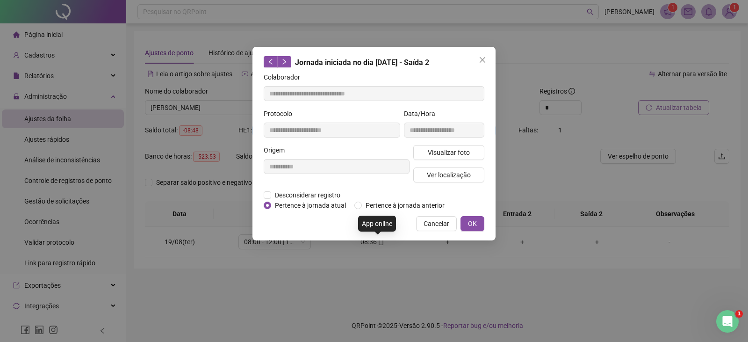
type input "**********"
click at [436, 153] on span "Visualizar foto" at bounding box center [449, 152] width 42 height 10
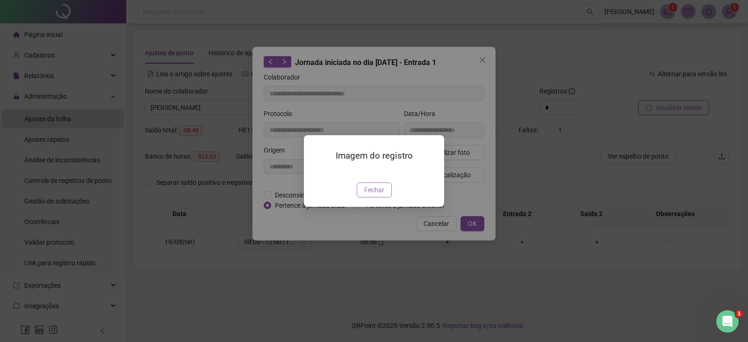
click at [371, 195] on span "Fechar" at bounding box center [374, 190] width 20 height 10
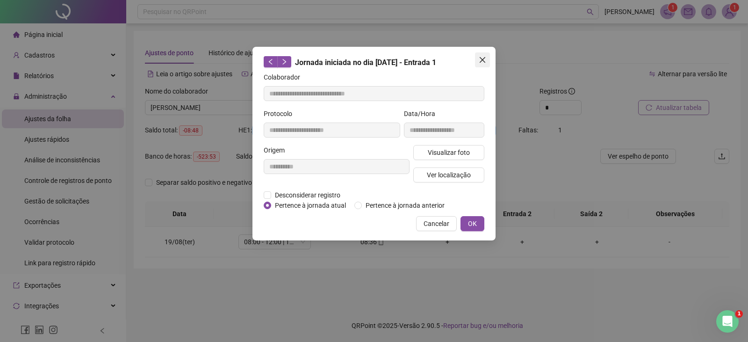
click at [483, 61] on icon "close" at bounding box center [483, 60] width 6 height 6
